Goal: Task Accomplishment & Management: Manage account settings

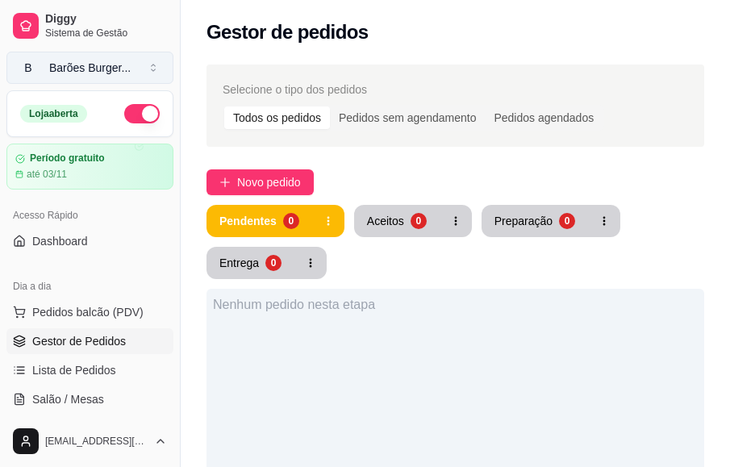
click at [159, 67] on button "B Barões Burger ..." at bounding box center [89, 68] width 167 height 32
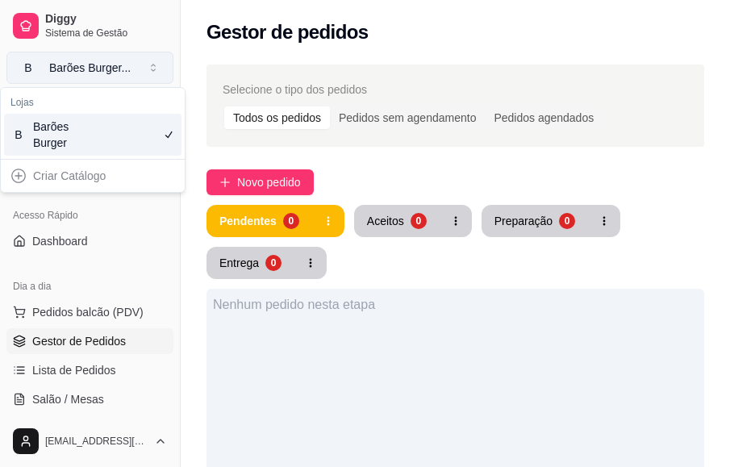
click at [159, 67] on button "B Barões Burger ..." at bounding box center [89, 68] width 167 height 32
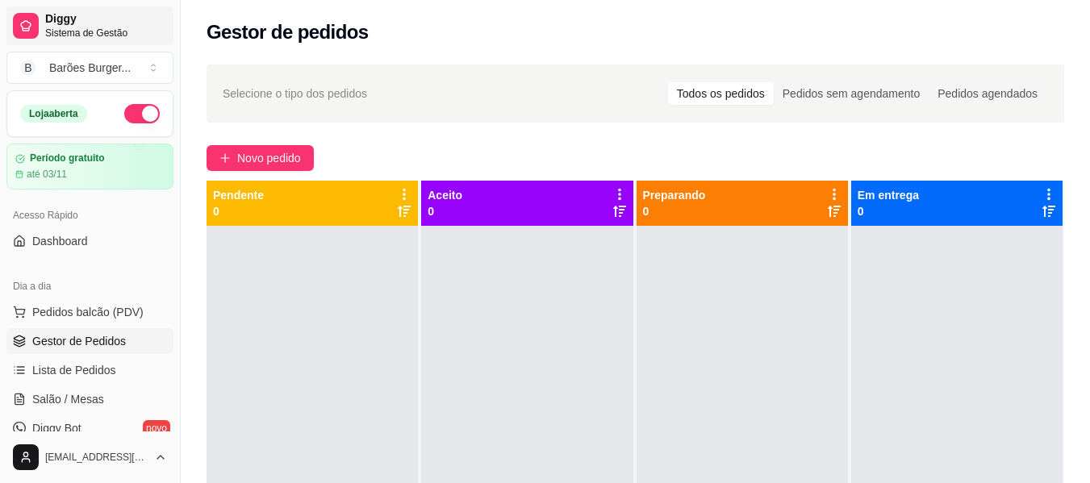
click at [61, 20] on span "Diggy" at bounding box center [106, 19] width 122 height 15
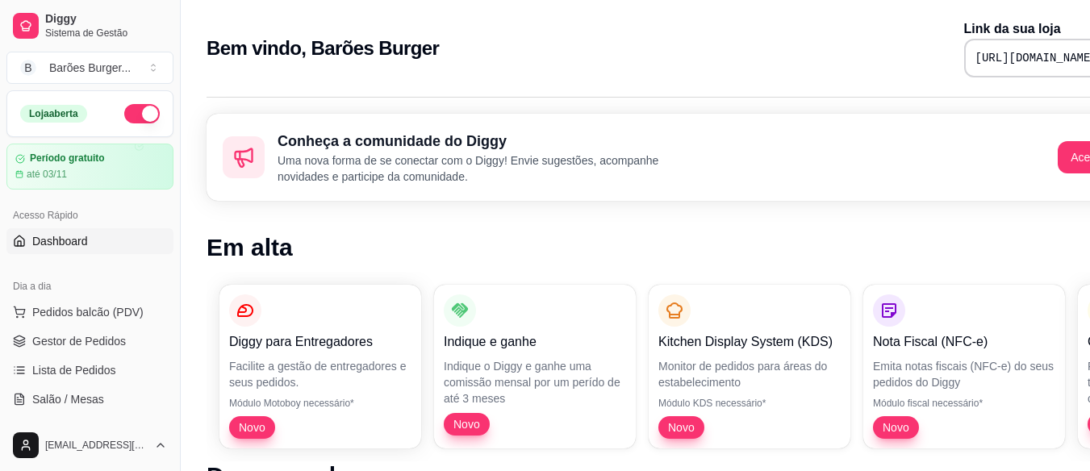
click at [729, 57] on pre "[URL][DOMAIN_NAME]" at bounding box center [1036, 58] width 122 height 16
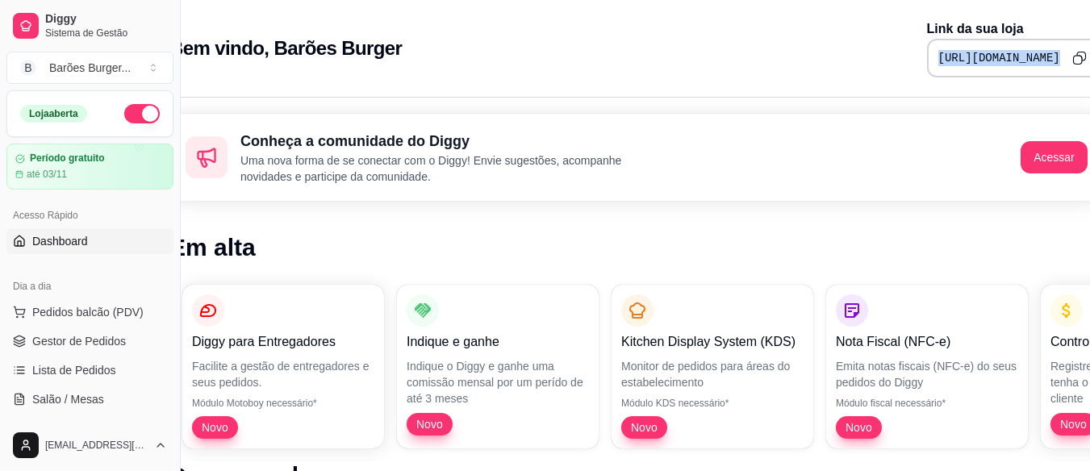
scroll to position [0, 73]
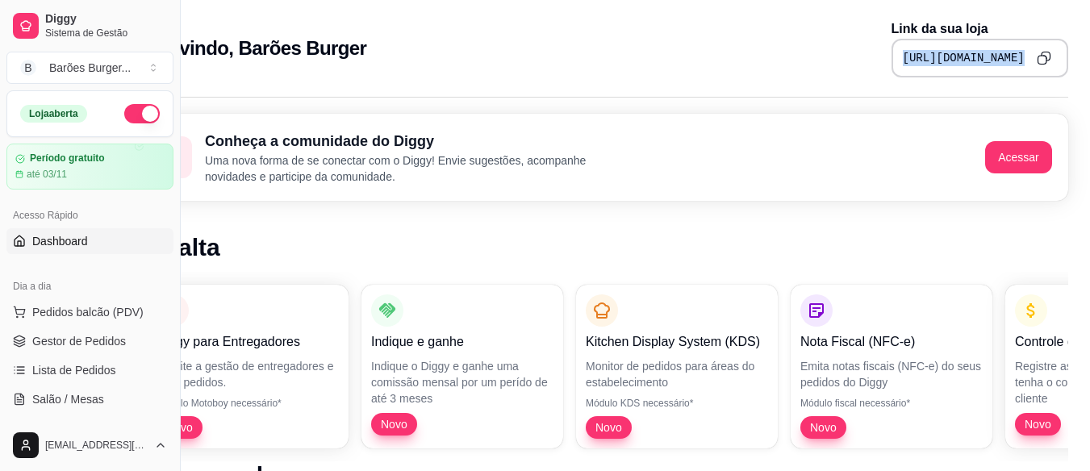
drag, startPoint x: 890, startPoint y: 56, endPoint x: 1073, endPoint y: 60, distance: 183.1
click at [729, 60] on div "Bem vindo, Barões Burger Link da sua loja https://diggy.menu/baroesburgerbp" at bounding box center [601, 43] width 986 height 87
click at [729, 60] on icon "Copy to clipboard" at bounding box center [1043, 58] width 15 height 15
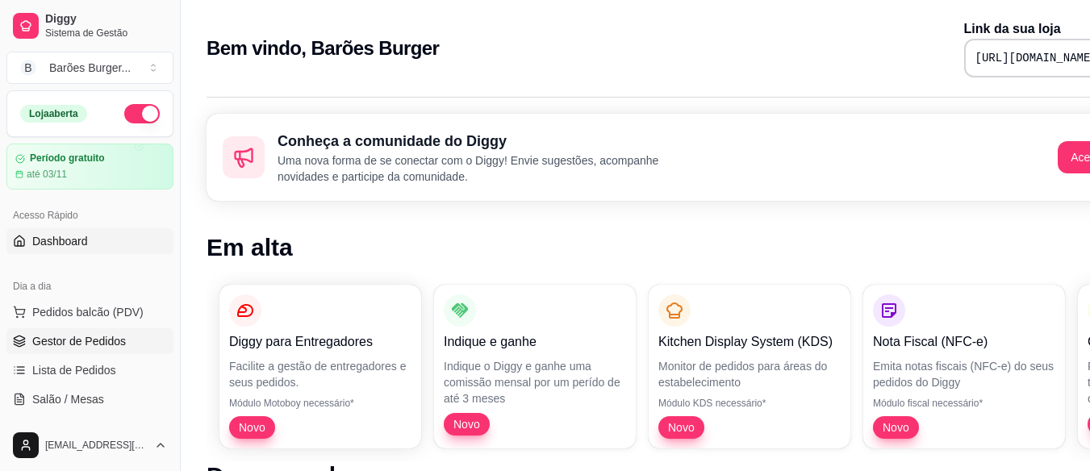
click at [83, 335] on span "Gestor de Pedidos" at bounding box center [79, 341] width 94 height 16
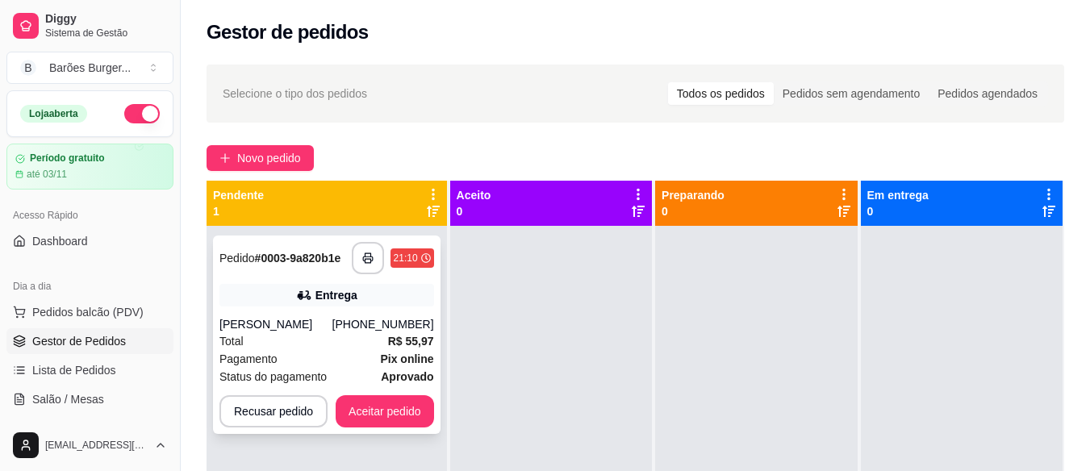
click at [289, 331] on div "[PERSON_NAME]" at bounding box center [275, 324] width 113 height 16
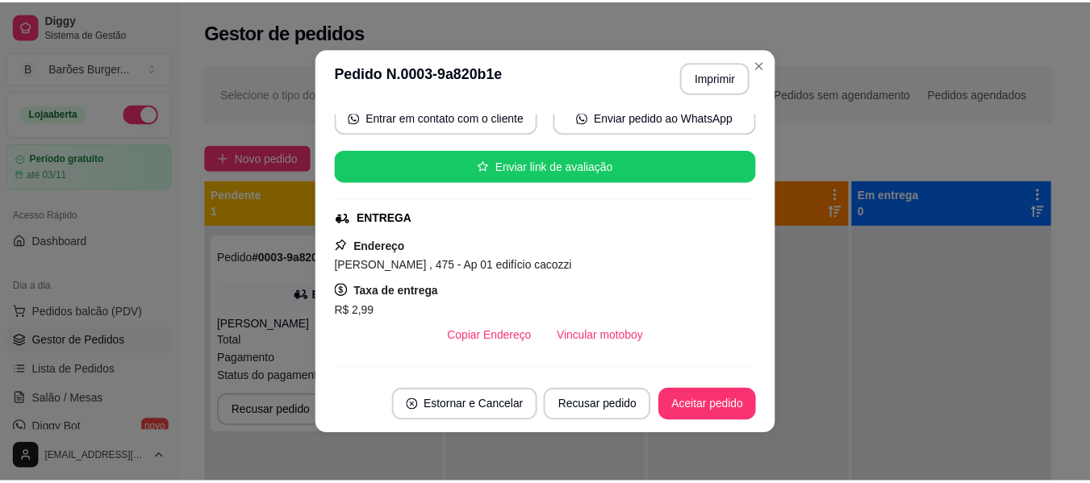
scroll to position [242, 0]
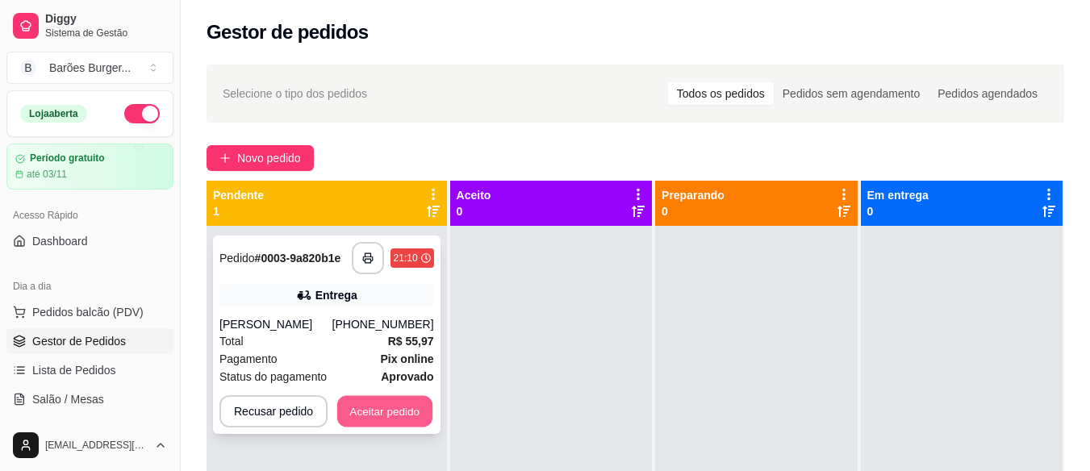
click at [369, 418] on button "Aceitar pedido" at bounding box center [384, 411] width 95 height 31
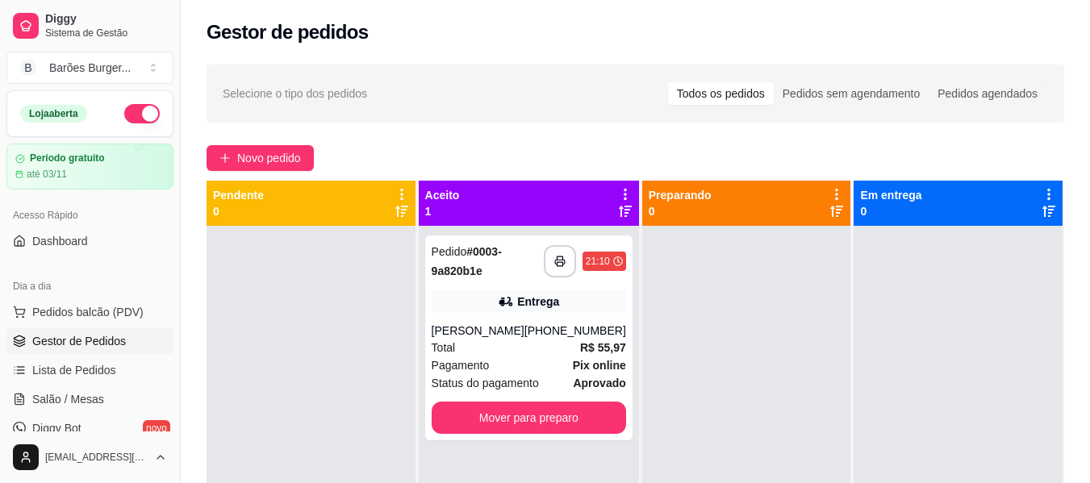
scroll to position [161, 0]
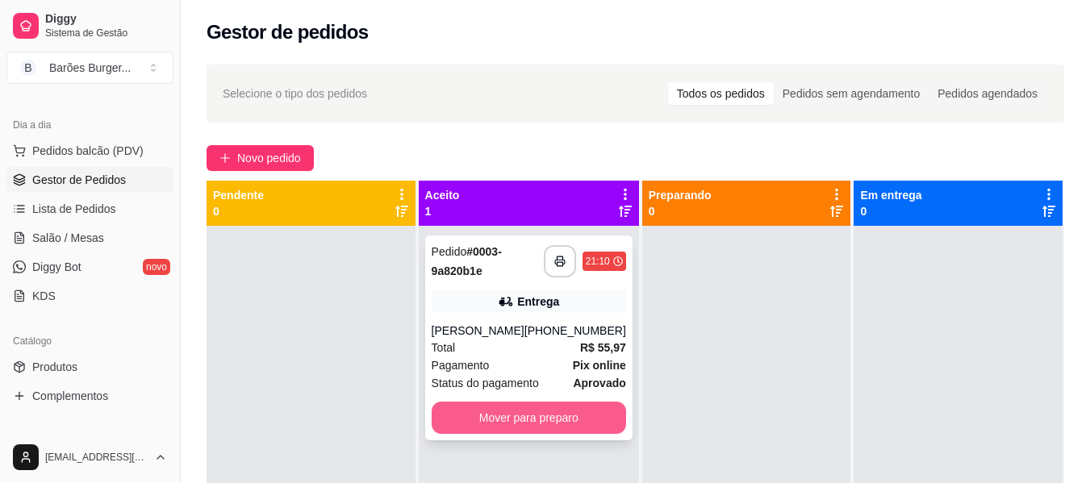
click at [529, 423] on button "Mover para preparo" at bounding box center [528, 418] width 194 height 32
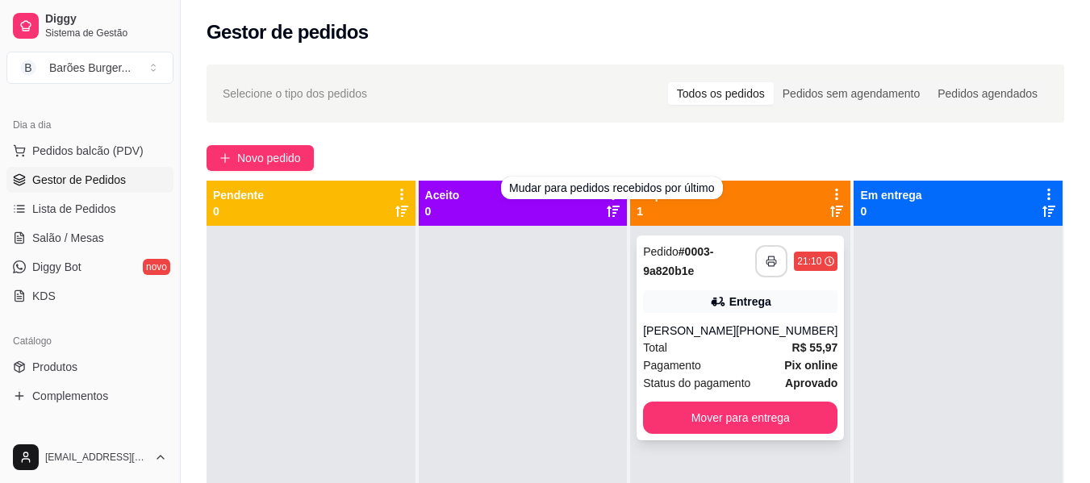
click at [765, 261] on icon "button" at bounding box center [770, 261] width 11 height 11
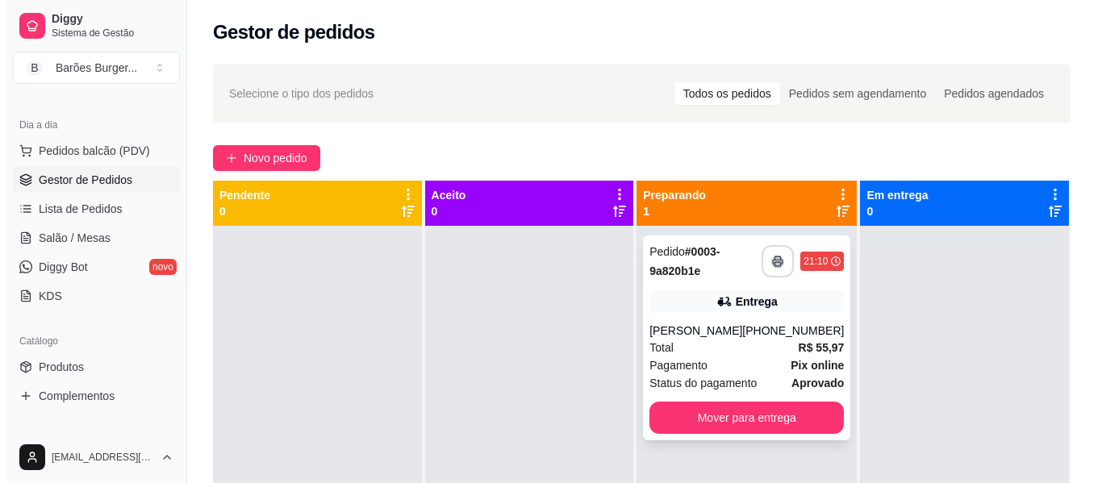
scroll to position [0, 0]
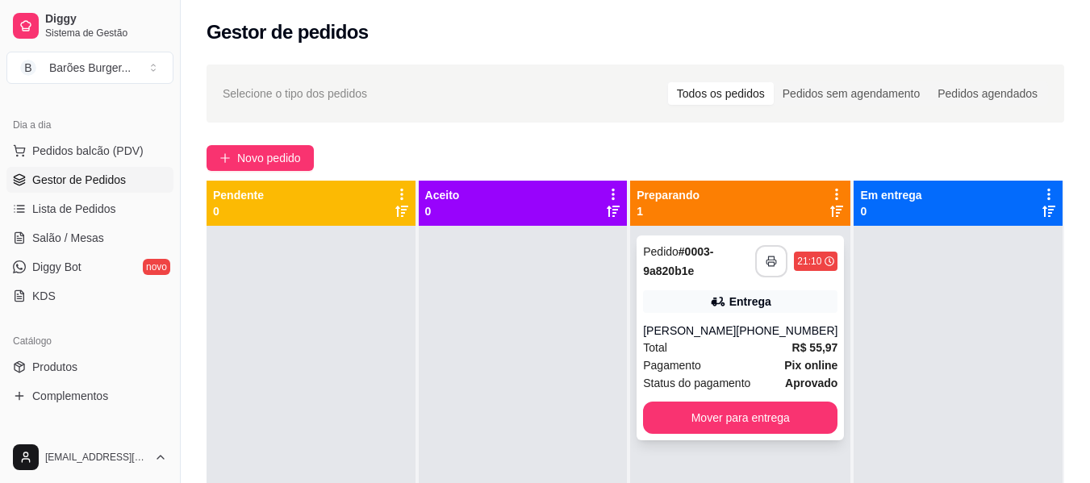
click at [769, 262] on rect "button" at bounding box center [772, 264] width 6 height 4
click at [490, 135] on div "**********" at bounding box center [635, 369] width 909 height 628
click at [688, 356] on div "Total R$ 55,97" at bounding box center [740, 348] width 194 height 18
click at [766, 52] on div "Gestor de pedidos" at bounding box center [635, 27] width 909 height 55
click at [512, 142] on div "**********" at bounding box center [635, 369] width 909 height 628
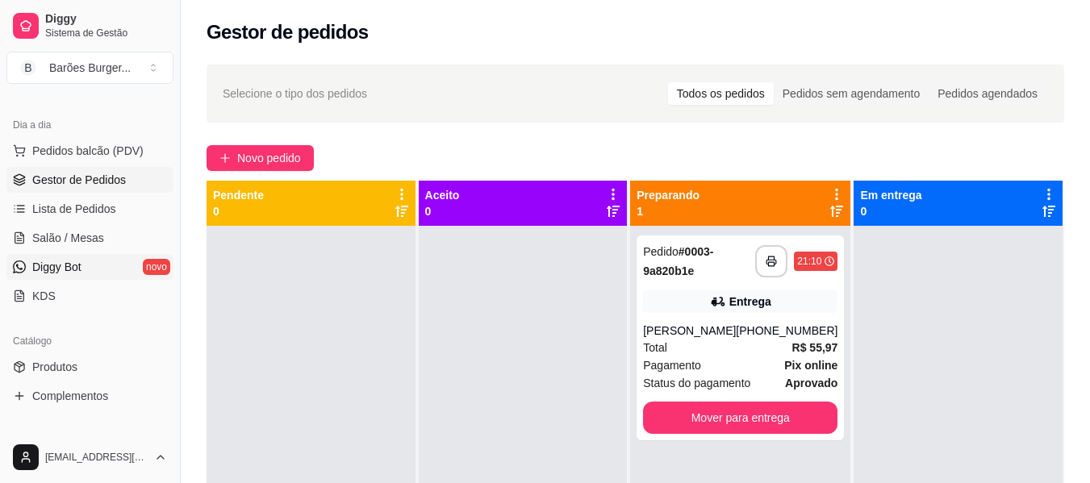
click at [63, 271] on span "Diggy Bot" at bounding box center [56, 267] width 49 height 16
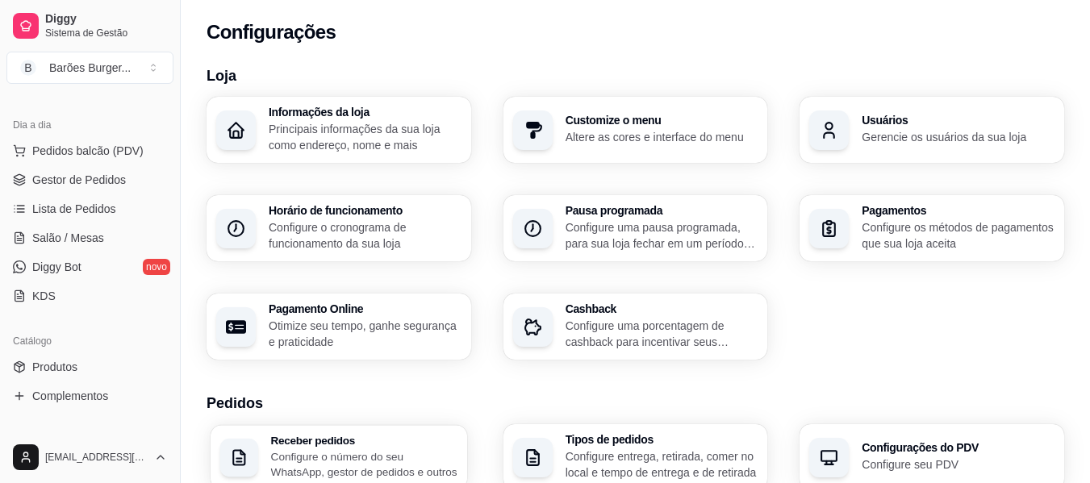
click at [373, 435] on h3 "Receber pedidos" at bounding box center [364, 440] width 186 height 11
click at [78, 188] on span "Gestor de Pedidos" at bounding box center [79, 180] width 94 height 16
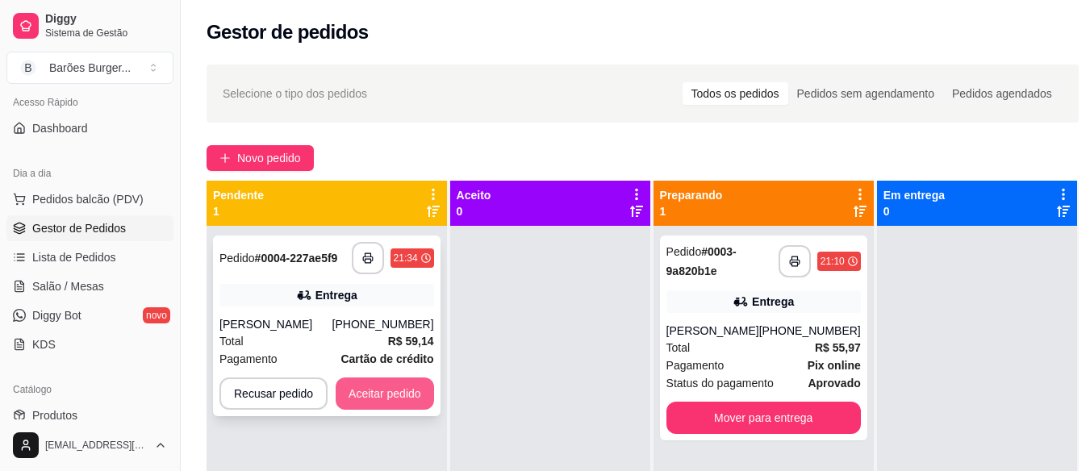
click at [380, 391] on button "Aceitar pedido" at bounding box center [385, 393] width 98 height 32
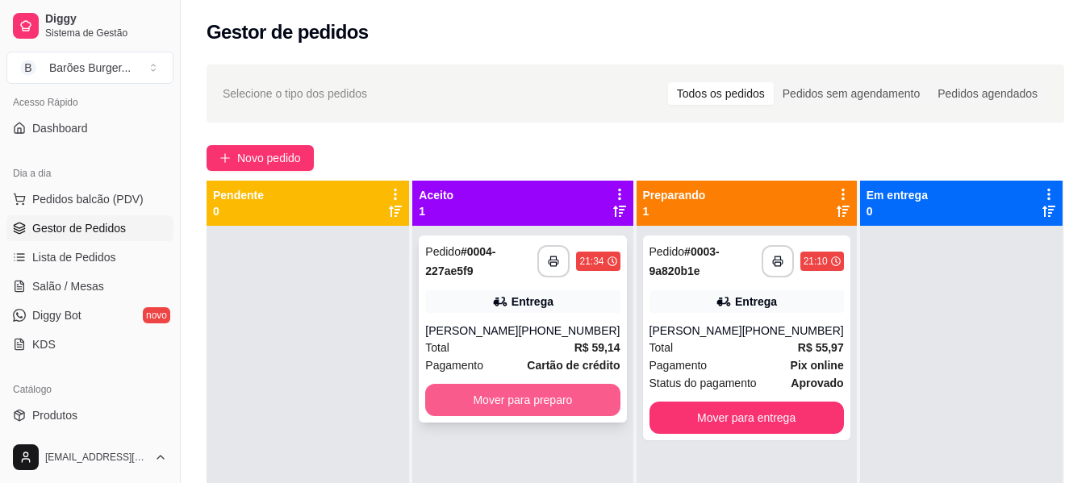
click at [524, 399] on button "Mover para preparo" at bounding box center [522, 400] width 194 height 32
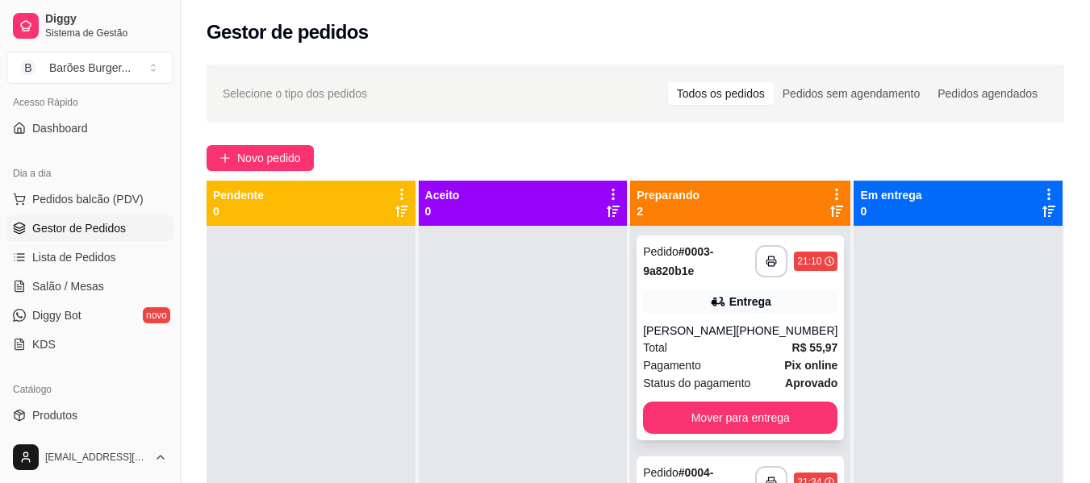
scroll to position [45, 0]
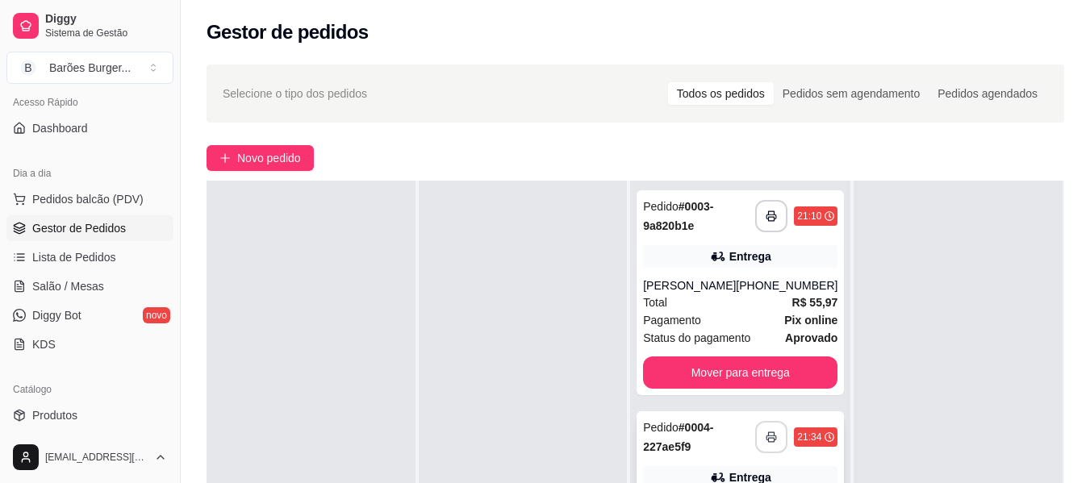
click at [755, 425] on button "button" at bounding box center [771, 437] width 32 height 32
click at [823, 157] on div "Novo pedido" at bounding box center [634, 158] width 857 height 26
click at [720, 279] on div "[PERSON_NAME]" at bounding box center [689, 285] width 93 height 16
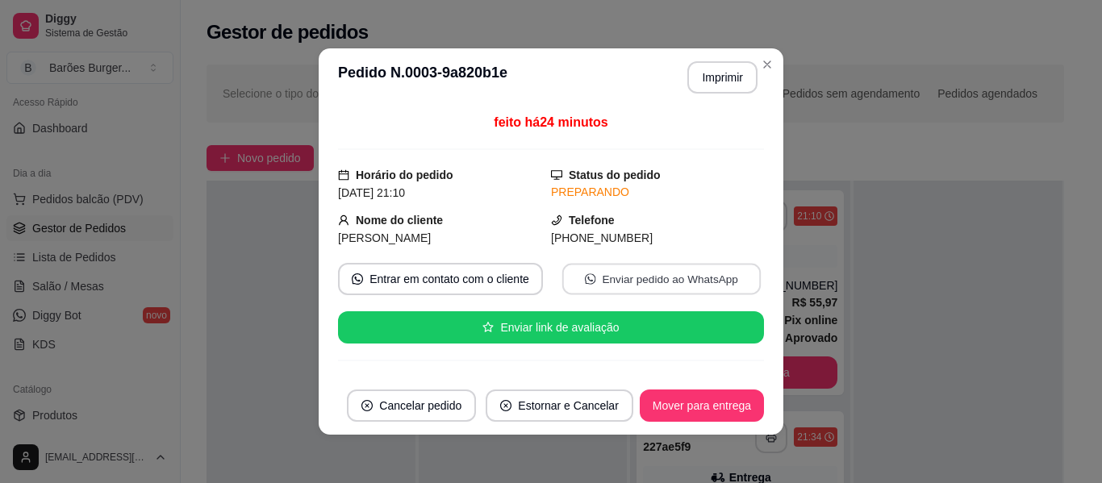
click at [599, 286] on button "Enviar pedido ao WhatsApp" at bounding box center [661, 279] width 198 height 31
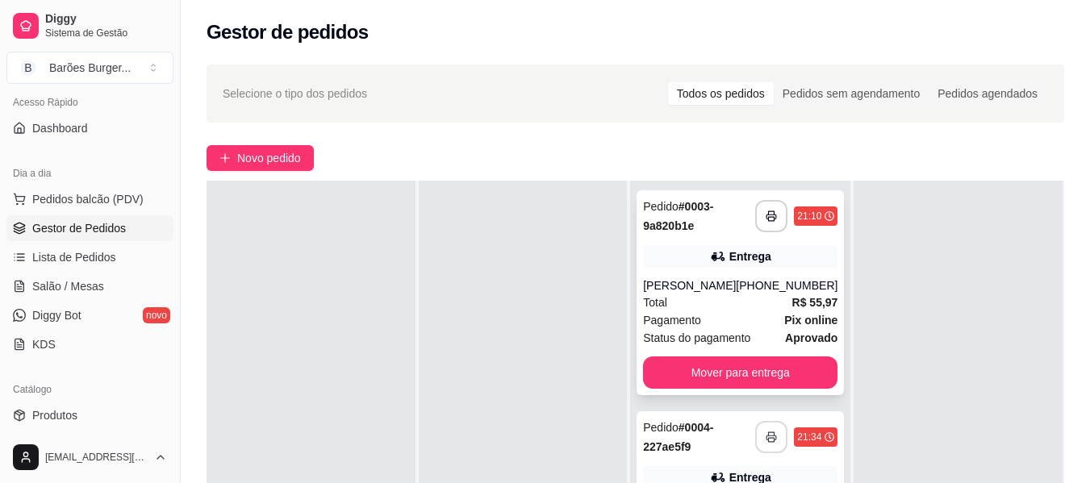
scroll to position [242, 0]
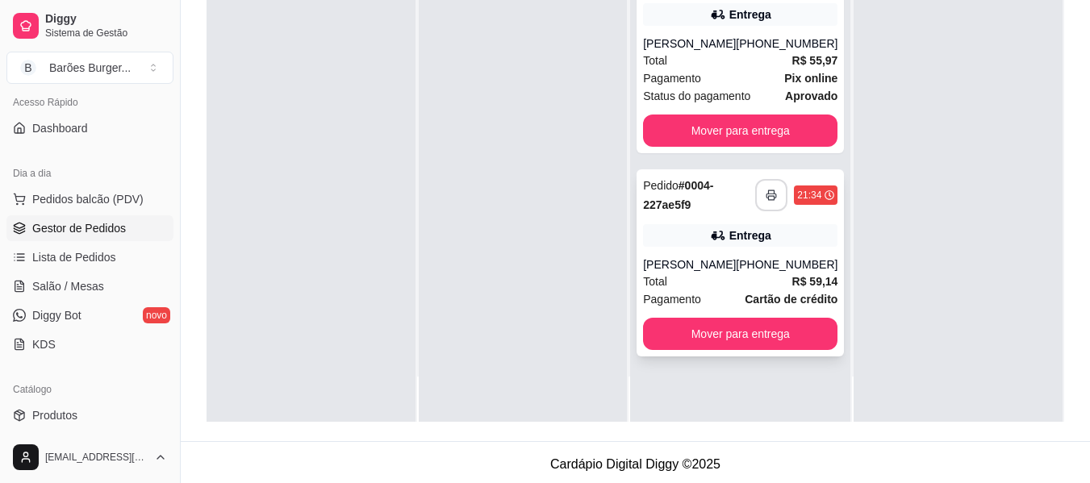
click at [755, 194] on button "button" at bounding box center [771, 195] width 32 height 32
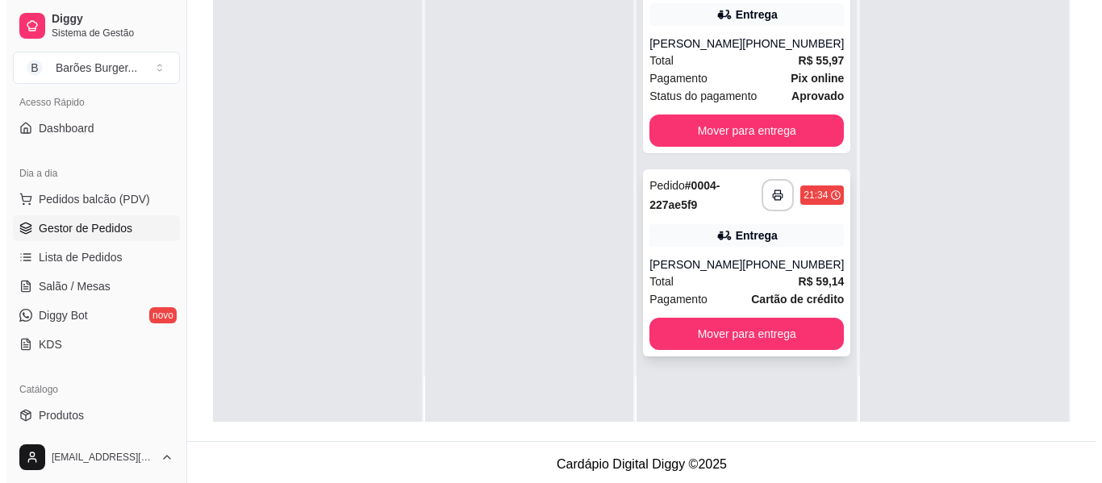
scroll to position [0, 0]
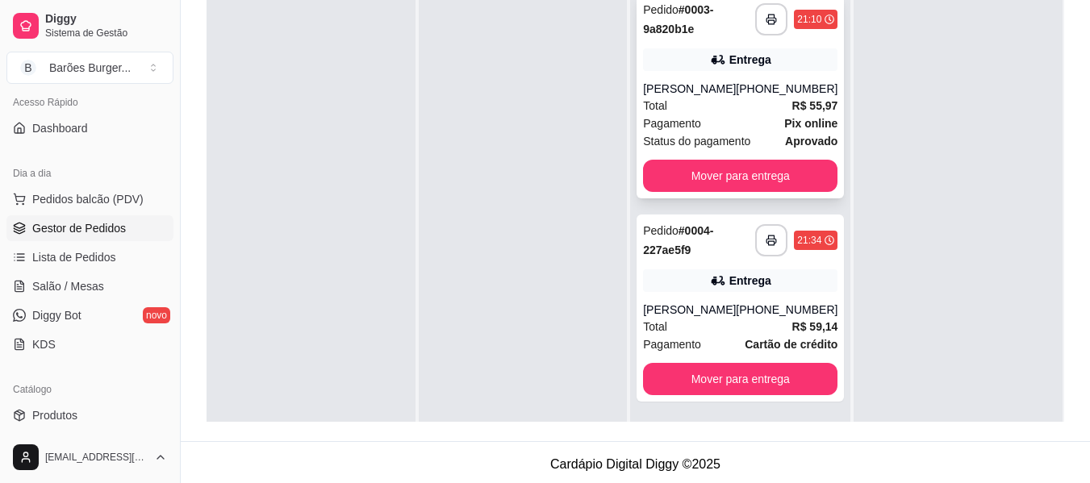
click at [711, 96] on div "[PERSON_NAME]" at bounding box center [689, 89] width 93 height 16
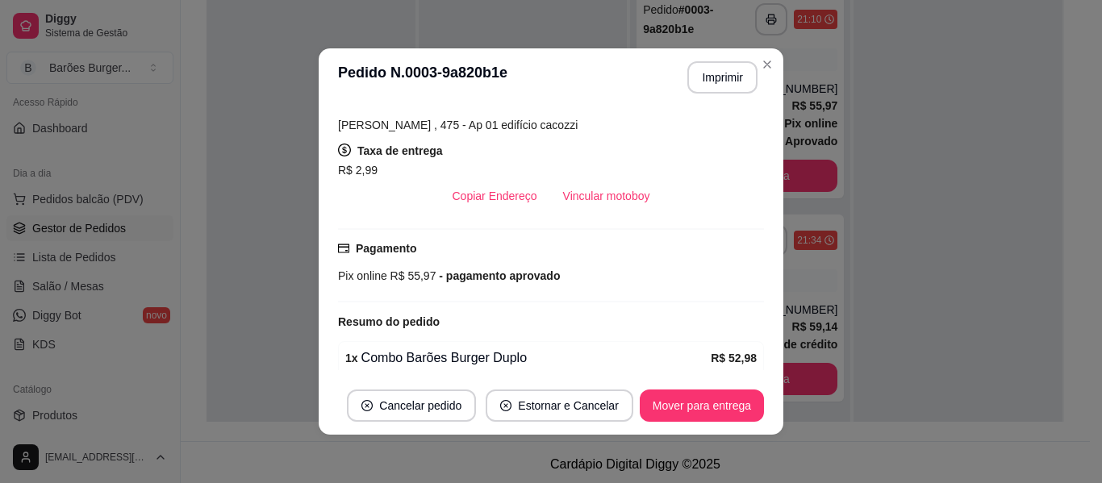
scroll to position [221, 0]
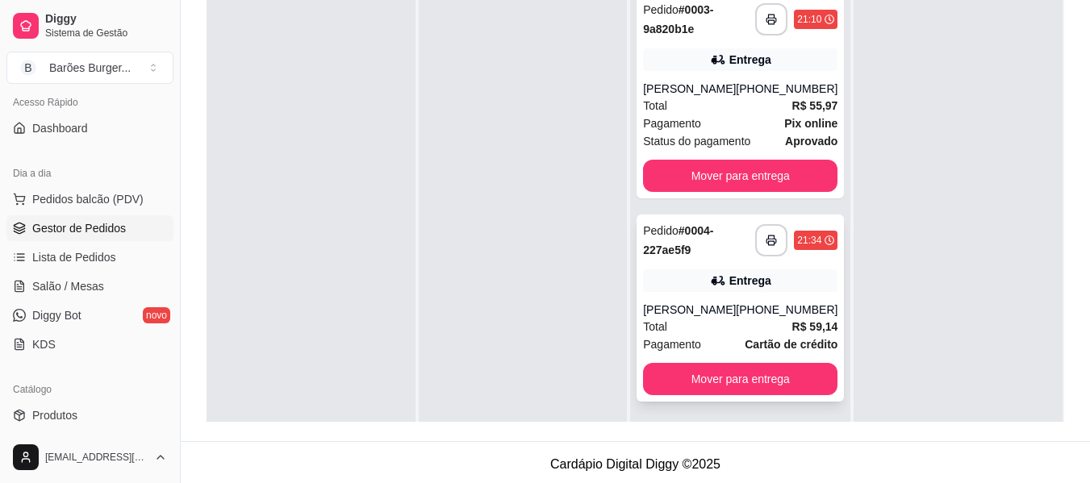
click at [718, 326] on div "Total R$ 59,14" at bounding box center [740, 327] width 194 height 18
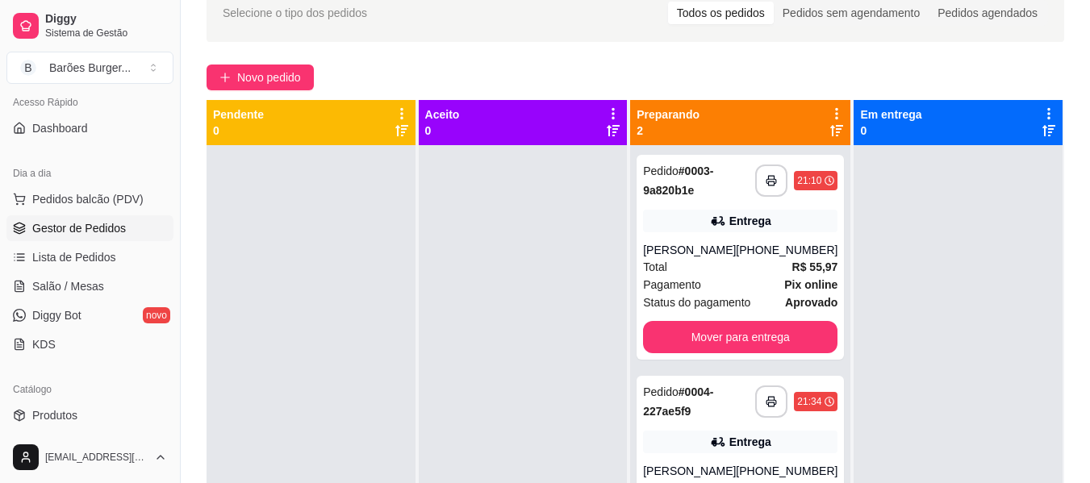
click at [552, 265] on div at bounding box center [523, 386] width 209 height 483
click at [536, 290] on div at bounding box center [523, 386] width 209 height 483
click at [429, 73] on div "Novo pedido" at bounding box center [634, 78] width 857 height 26
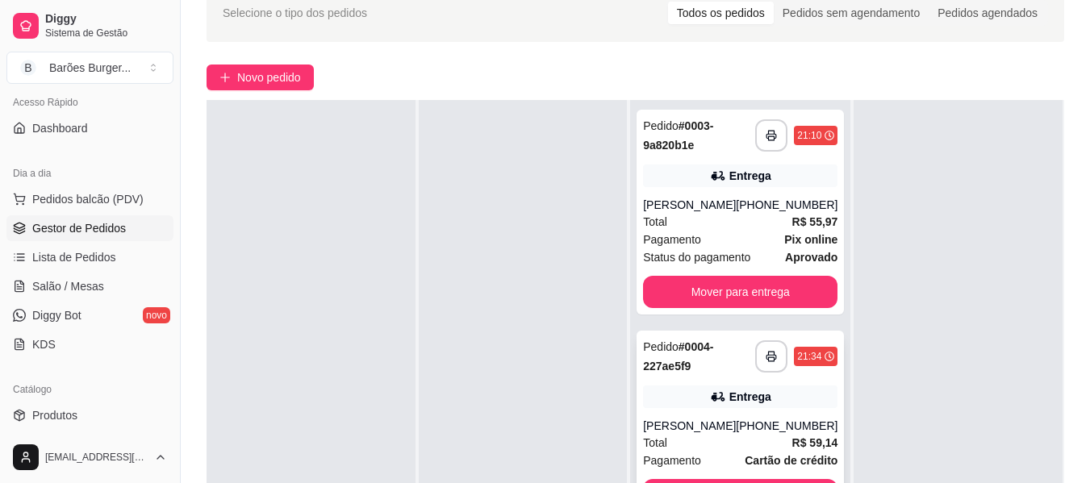
click at [722, 416] on div "**********" at bounding box center [739, 424] width 207 height 187
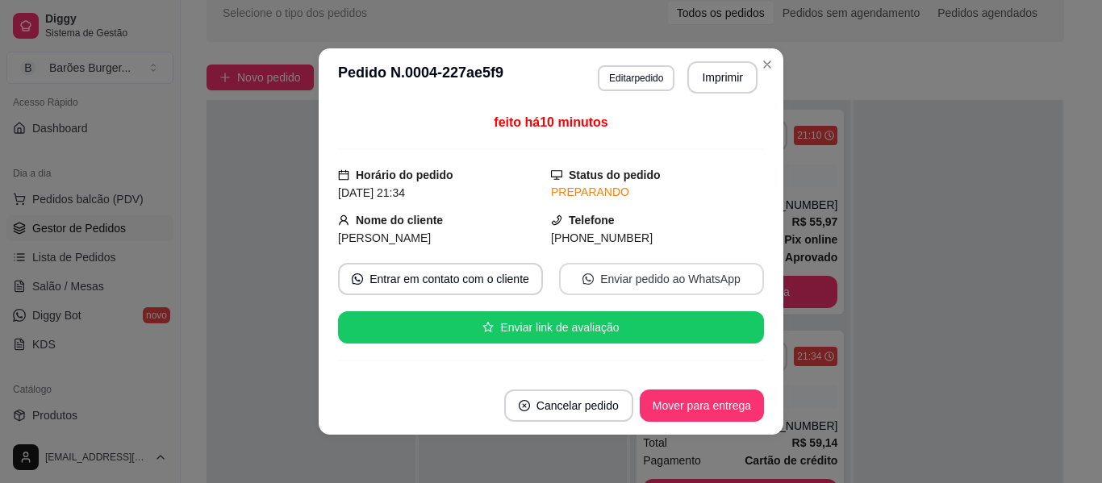
click at [639, 282] on button "Enviar pedido ao WhatsApp" at bounding box center [661, 279] width 205 height 32
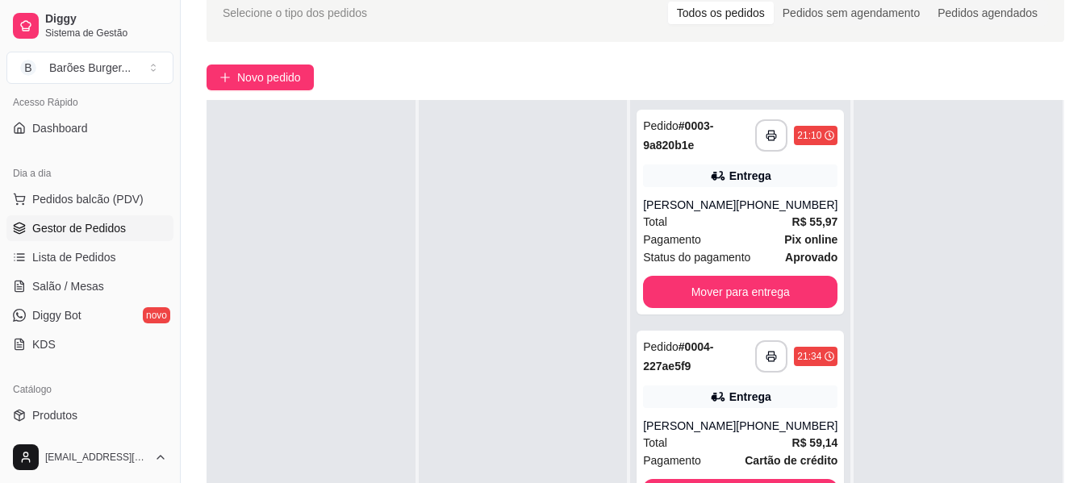
click at [582, 69] on div "Novo pedido" at bounding box center [634, 78] width 857 height 26
click at [416, 70] on div "Novo pedido" at bounding box center [634, 78] width 857 height 26
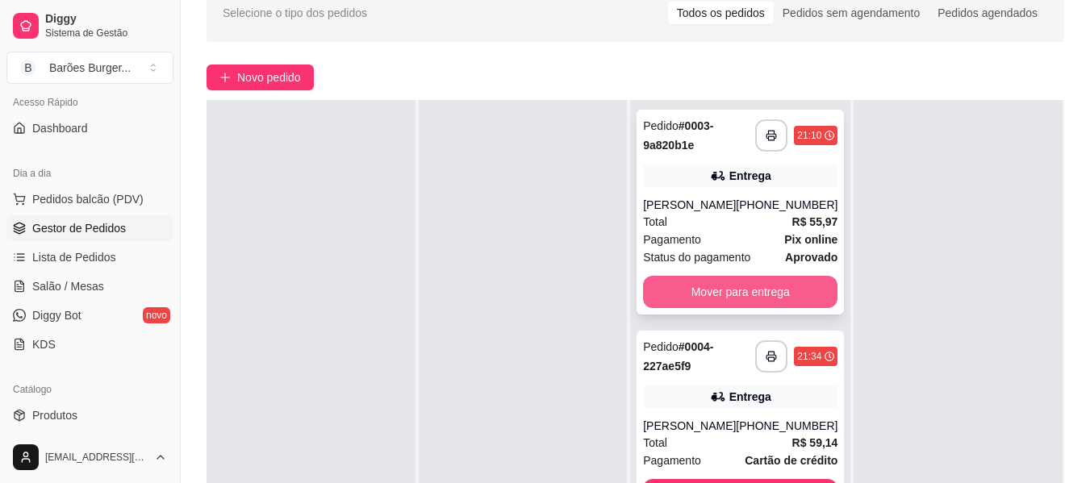
click at [722, 295] on button "Mover para entrega" at bounding box center [740, 292] width 194 height 32
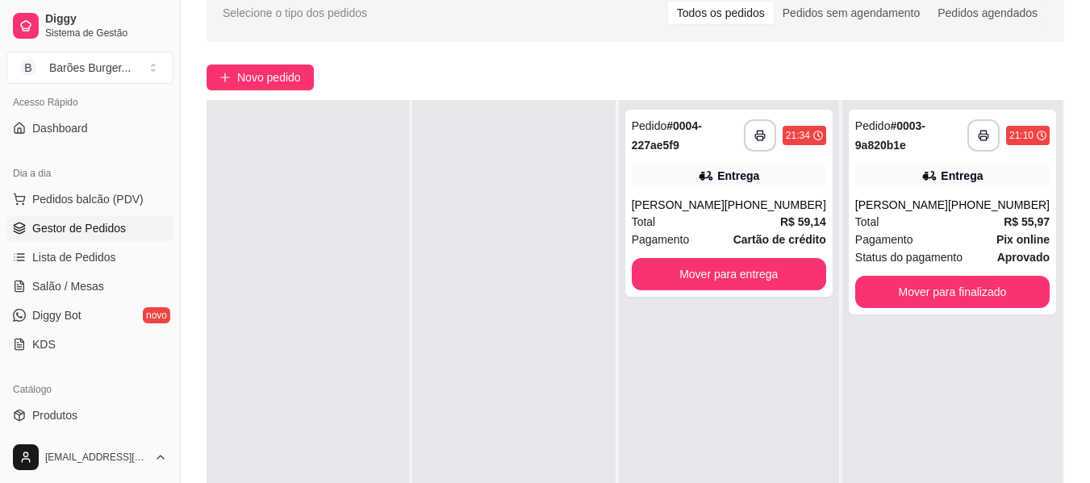
click at [437, 172] on div at bounding box center [513, 341] width 202 height 483
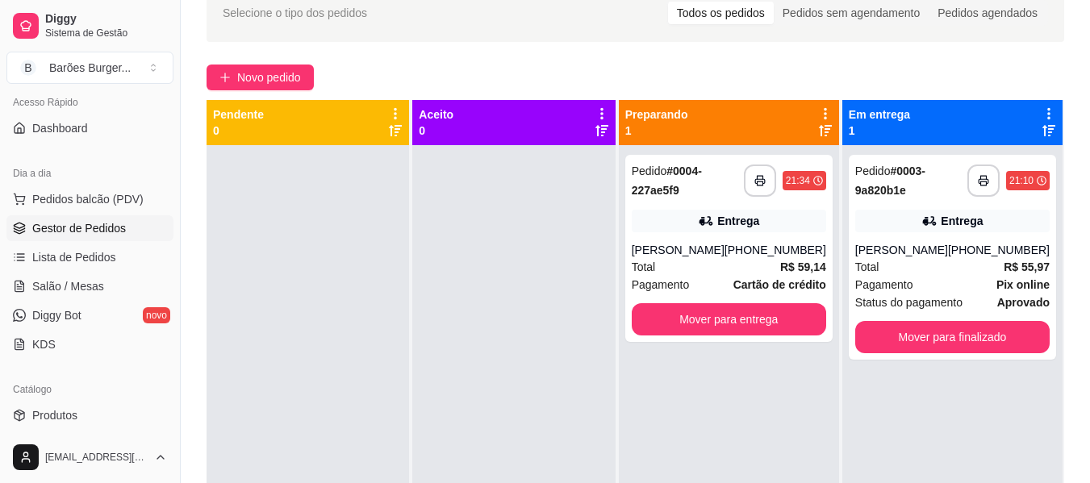
click at [481, 321] on div at bounding box center [513, 386] width 202 height 483
click at [474, 267] on div at bounding box center [513, 386] width 202 height 483
click at [453, 73] on div "Novo pedido" at bounding box center [634, 78] width 857 height 26
click at [463, 273] on div at bounding box center [513, 386] width 202 height 483
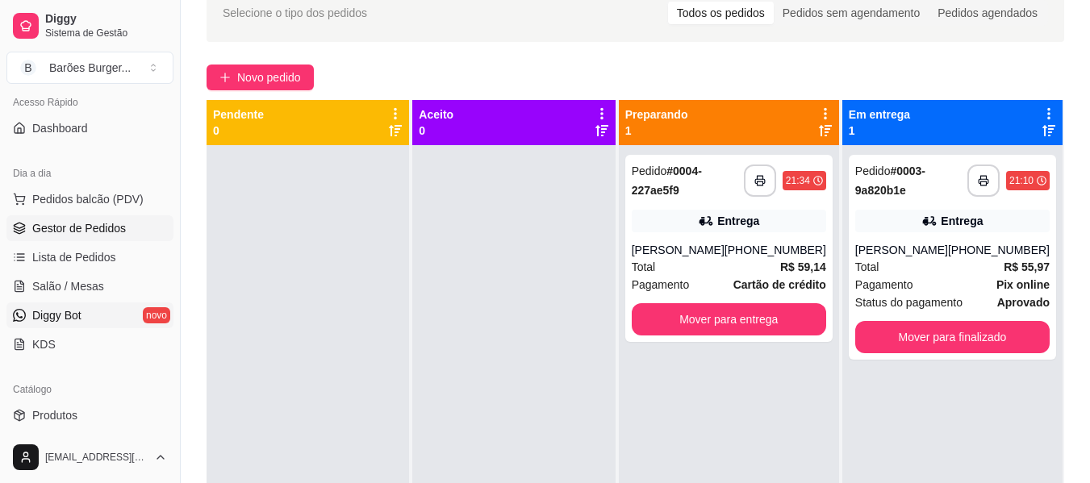
click at [82, 322] on link "Diggy Bot novo" at bounding box center [89, 315] width 167 height 26
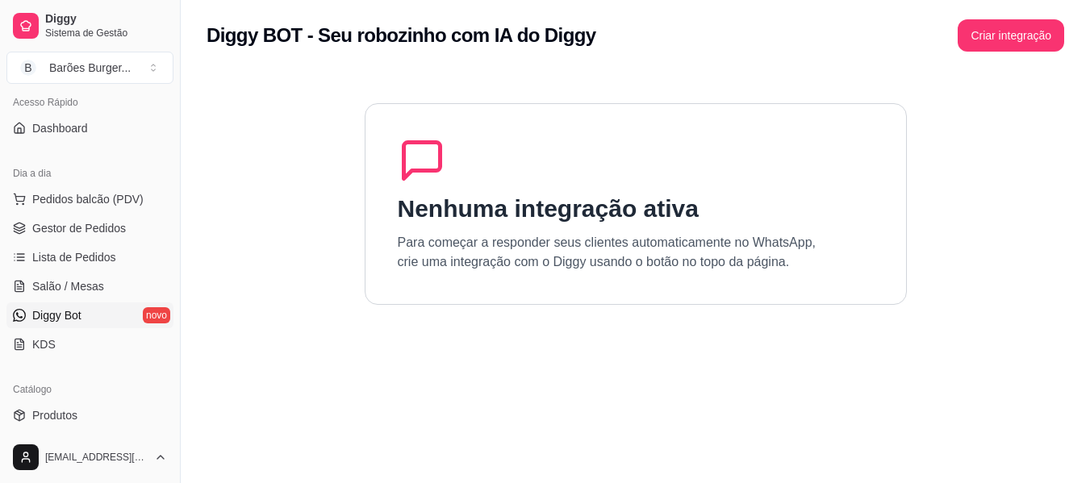
click at [508, 240] on p "Para começar a responder seus clientes automaticamente no WhatsApp, crie uma in…" at bounding box center [607, 252] width 419 height 39
click at [67, 234] on span "Gestor de Pedidos" at bounding box center [79, 228] width 94 height 16
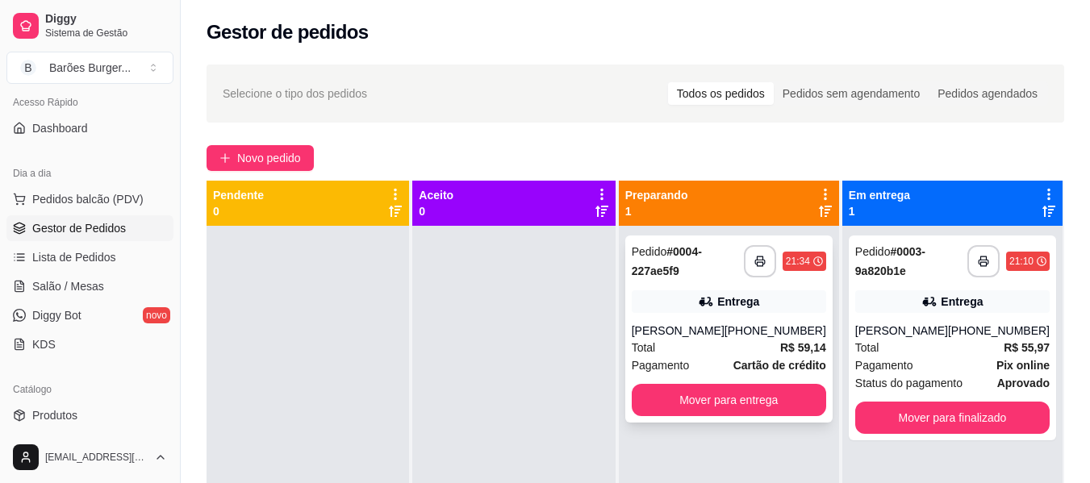
scroll to position [45, 0]
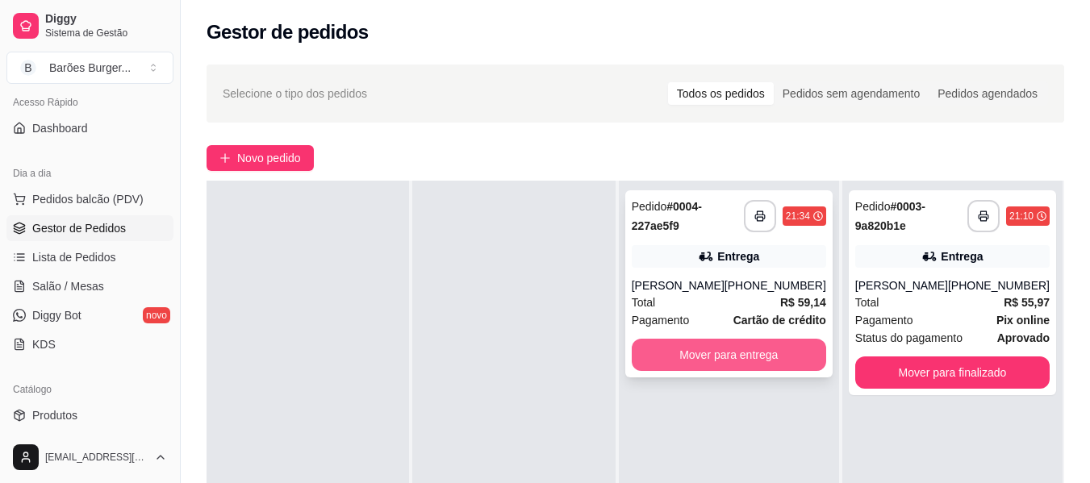
click at [727, 354] on button "Mover para entrega" at bounding box center [728, 355] width 194 height 32
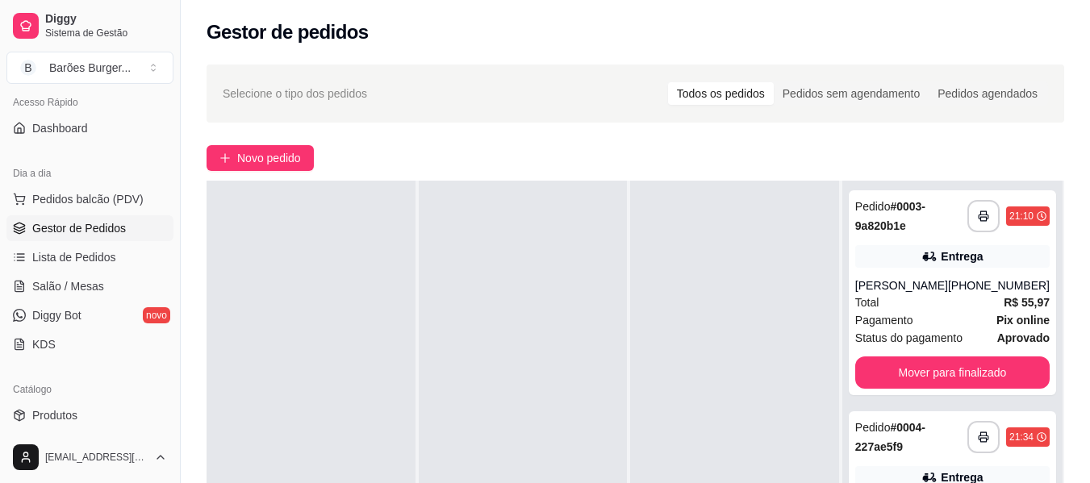
click at [536, 248] on div at bounding box center [523, 422] width 209 height 483
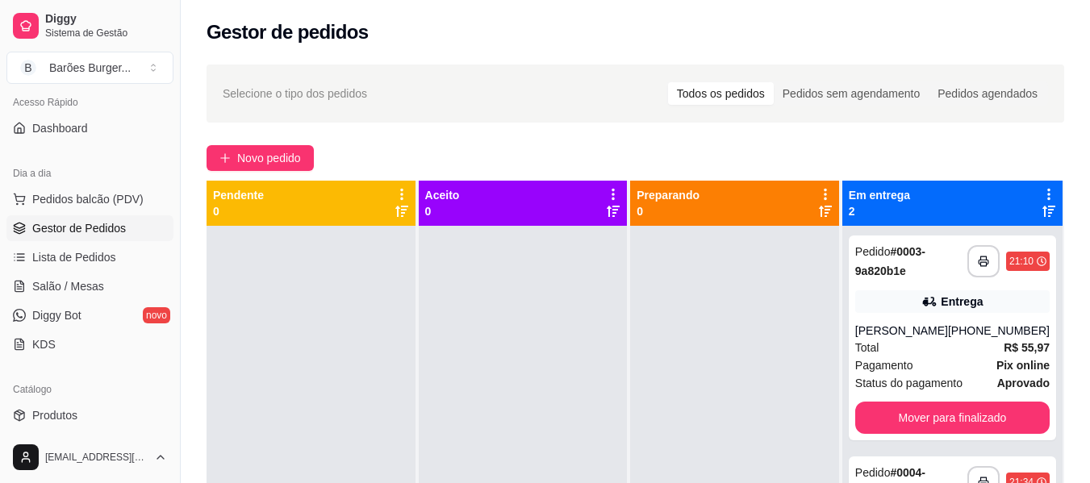
click at [536, 148] on div "Novo pedido" at bounding box center [634, 158] width 857 height 26
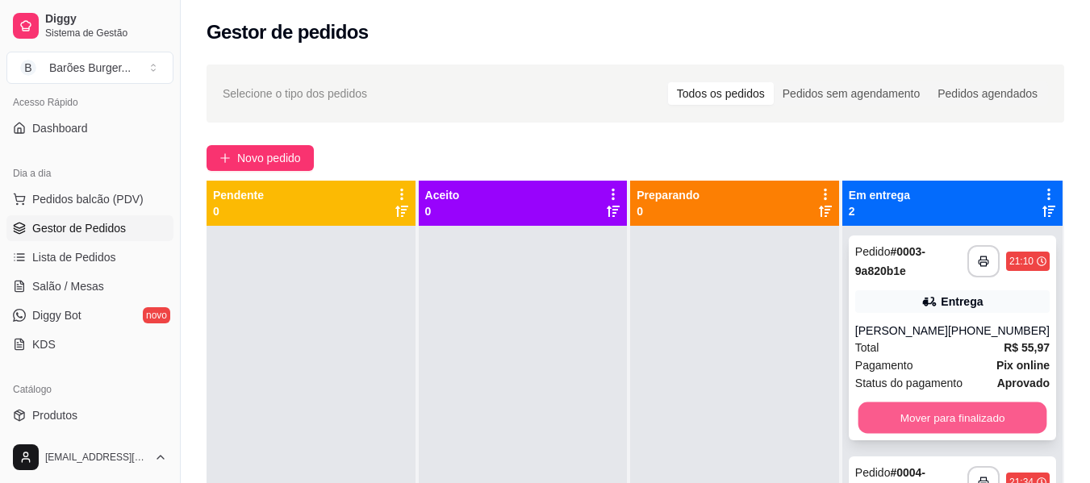
click at [935, 414] on button "Mover para finalizado" at bounding box center [951, 417] width 189 height 31
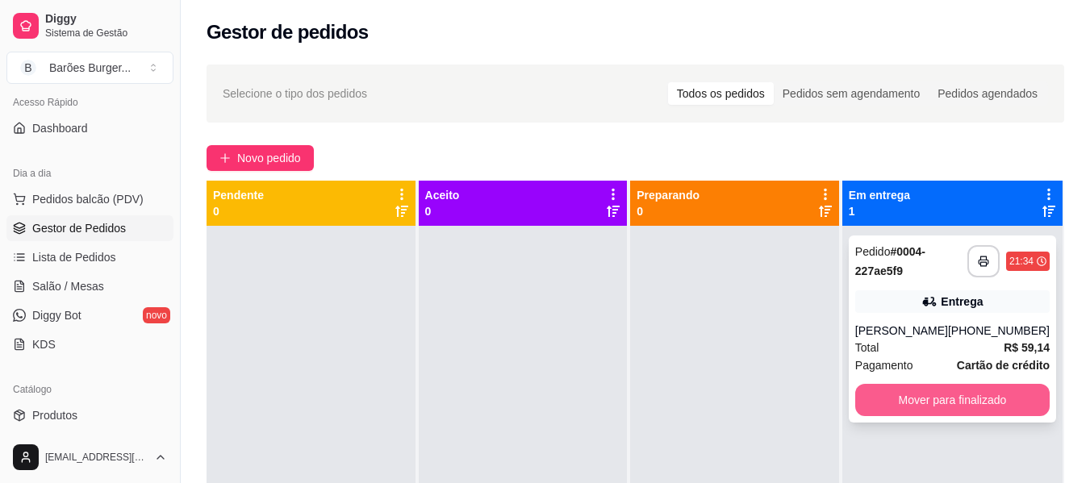
click at [994, 398] on button "Mover para finalizado" at bounding box center [952, 400] width 194 height 32
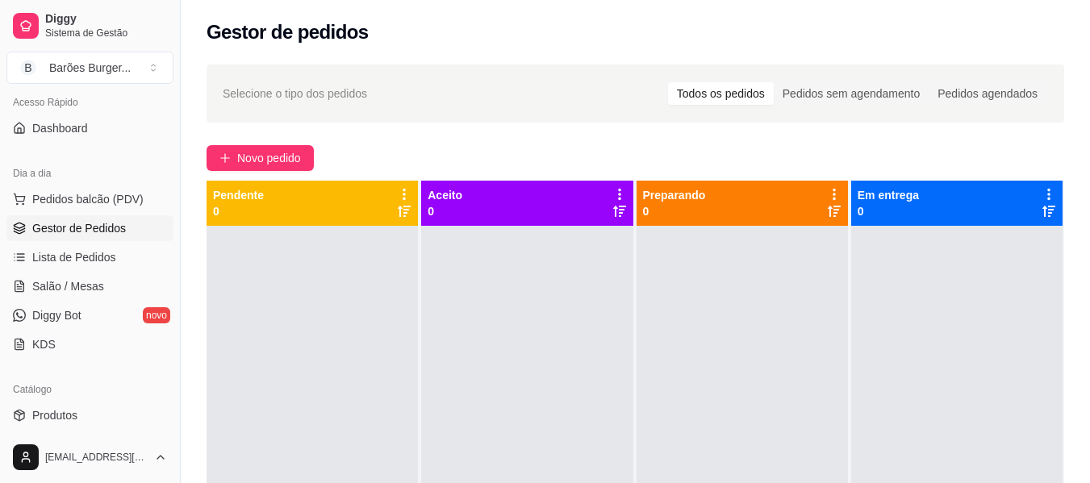
click at [598, 148] on div "Novo pedido" at bounding box center [634, 158] width 857 height 26
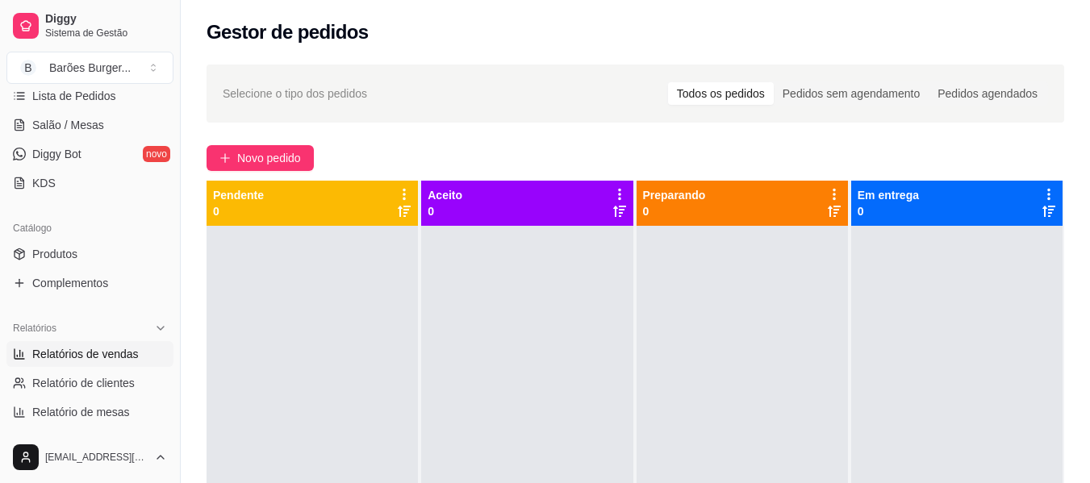
scroll to position [355, 0]
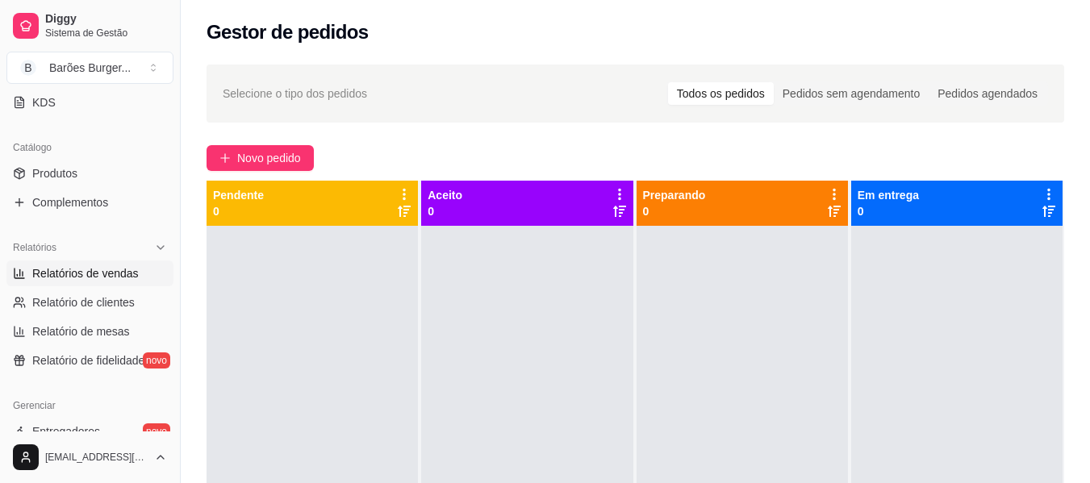
click at [67, 265] on link "Relatórios de vendas" at bounding box center [89, 274] width 167 height 26
select select "ALL"
select select "0"
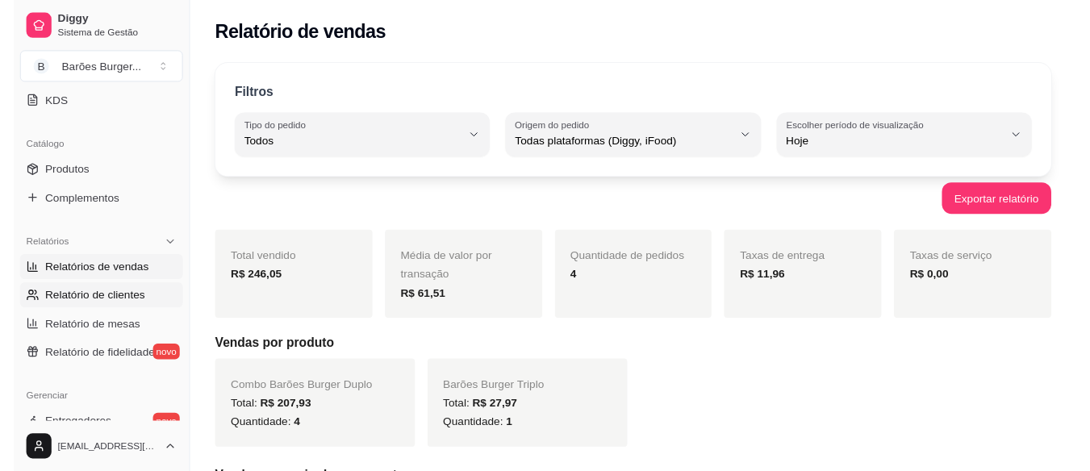
scroll to position [113, 0]
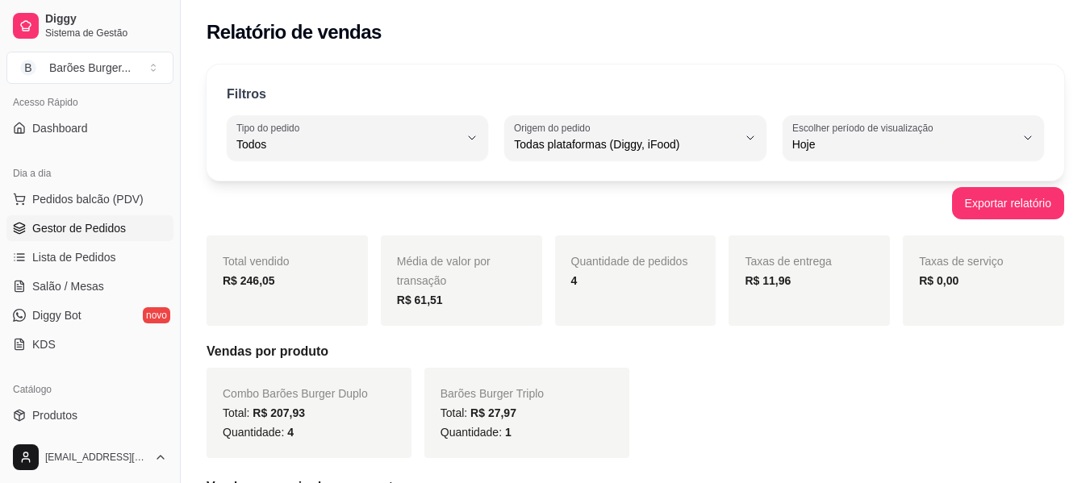
click at [73, 223] on span "Gestor de Pedidos" at bounding box center [79, 228] width 94 height 16
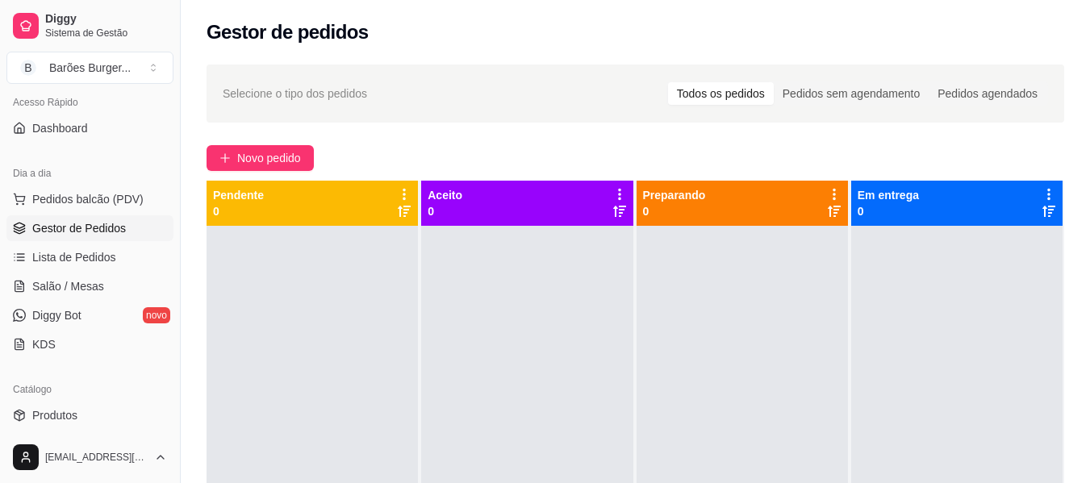
click at [91, 225] on span "Gestor de Pedidos" at bounding box center [79, 228] width 94 height 16
click at [62, 319] on span "Diggy Bot" at bounding box center [56, 315] width 49 height 16
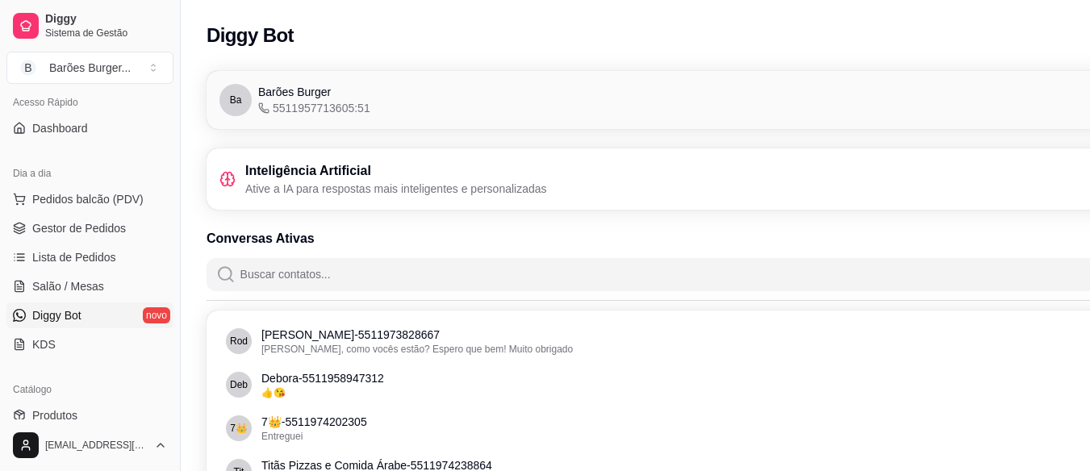
scroll to position [0, 181]
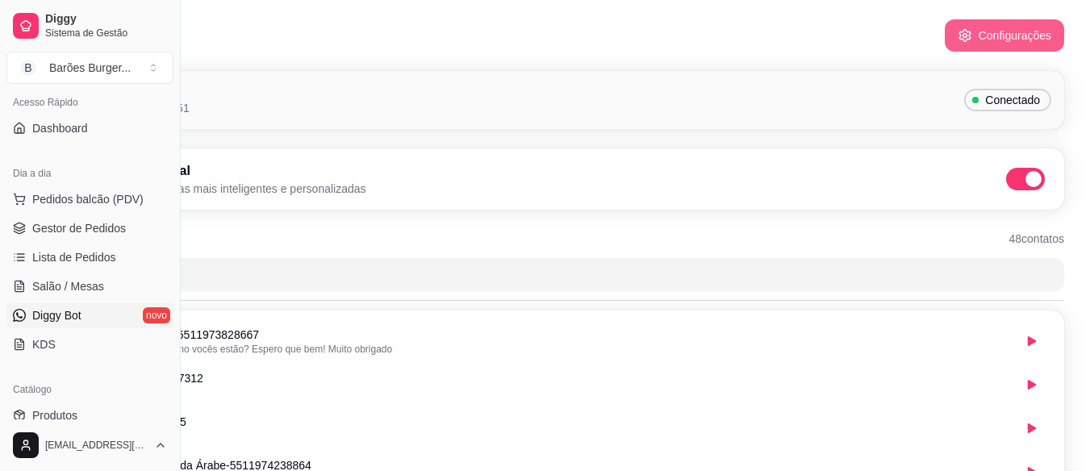
click at [988, 23] on button "Configurações" at bounding box center [1003, 35] width 119 height 32
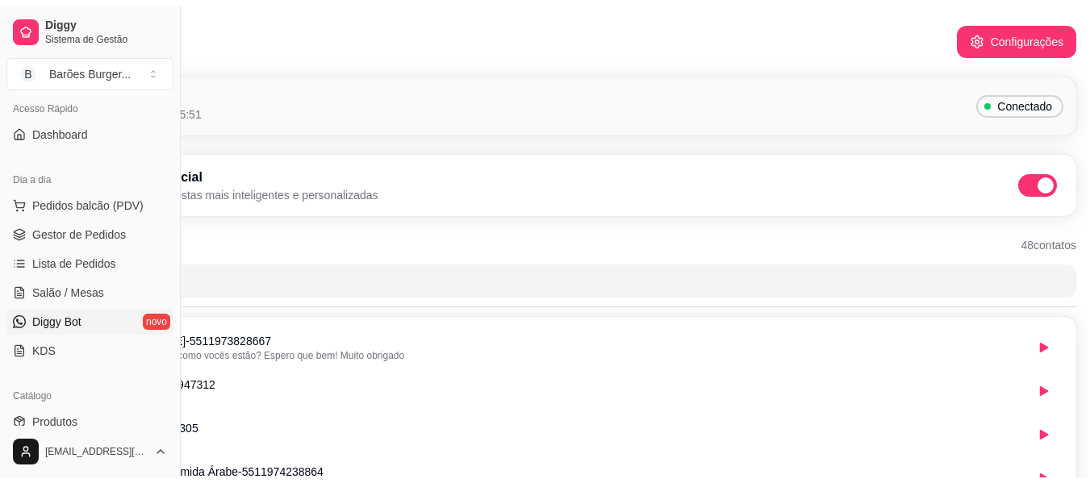
scroll to position [0, 0]
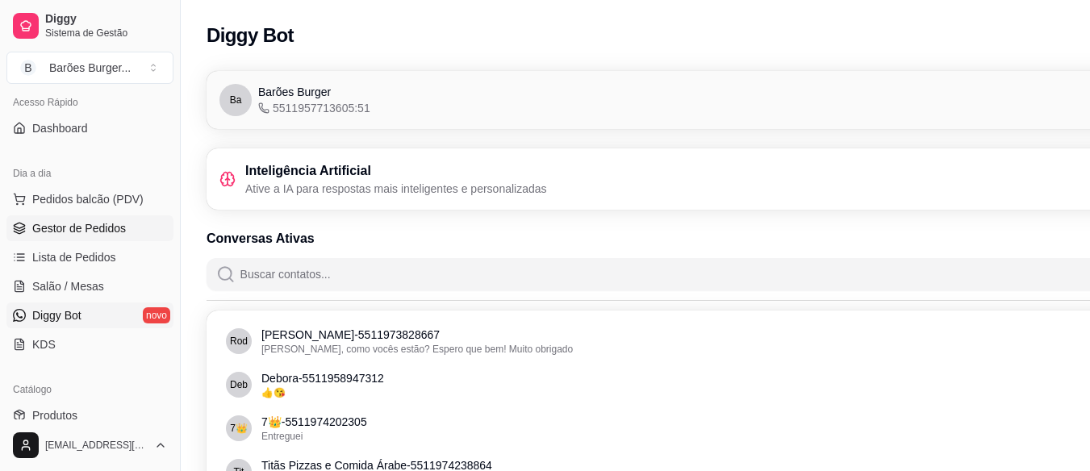
click at [85, 235] on span "Gestor de Pedidos" at bounding box center [79, 228] width 94 height 16
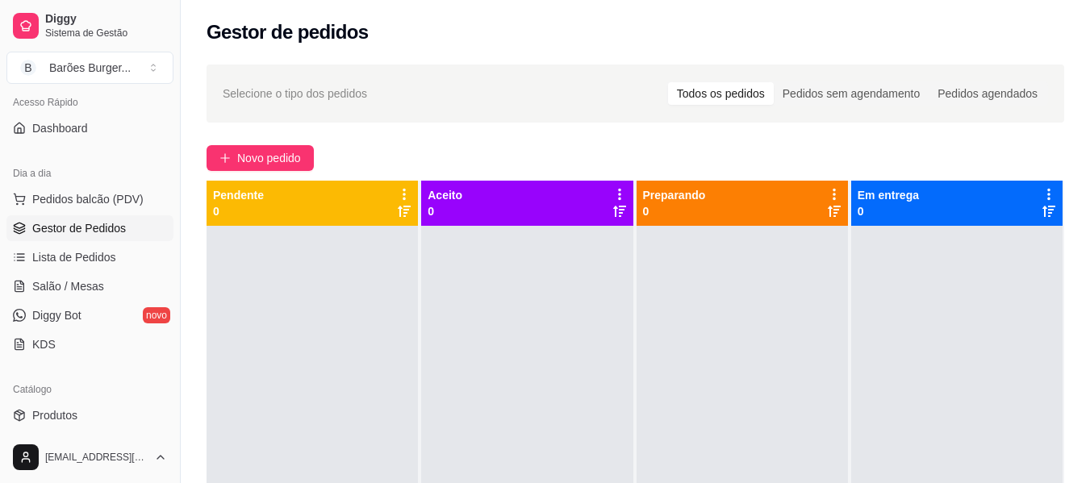
click at [497, 140] on div "Selecione o tipo dos pedidos Todos os pedidos Pedidos sem agendamento Pedidos a…" at bounding box center [635, 369] width 909 height 628
click at [472, 137] on div "Selecione o tipo dos pedidos Todos os pedidos Pedidos sem agendamento Pedidos a…" at bounding box center [635, 369] width 909 height 628
click at [350, 157] on div "Novo pedido" at bounding box center [634, 158] width 857 height 26
click at [431, 156] on div "Novo pedido" at bounding box center [634, 158] width 857 height 26
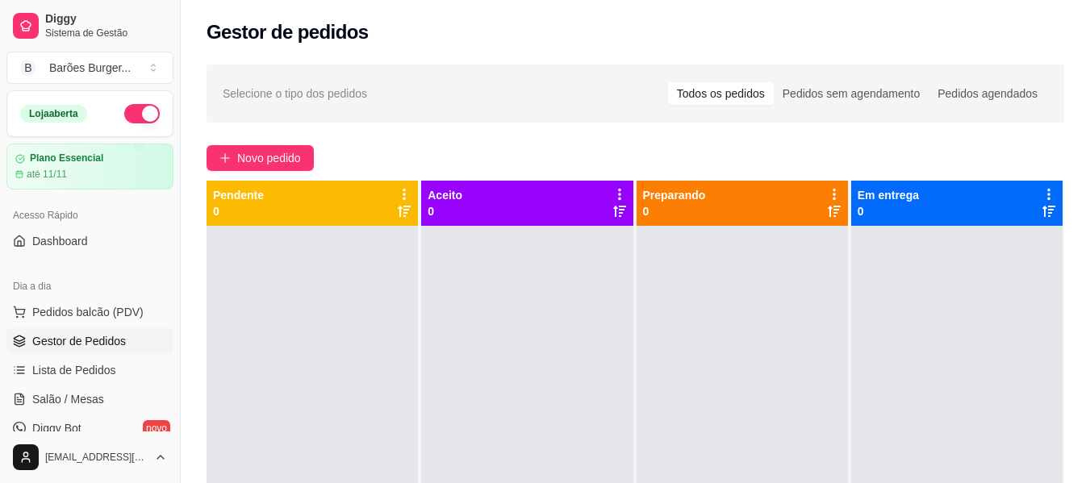
click at [432, 153] on div "Novo pedido" at bounding box center [634, 158] width 857 height 26
click at [427, 31] on div "Gestor de pedidos" at bounding box center [634, 32] width 857 height 26
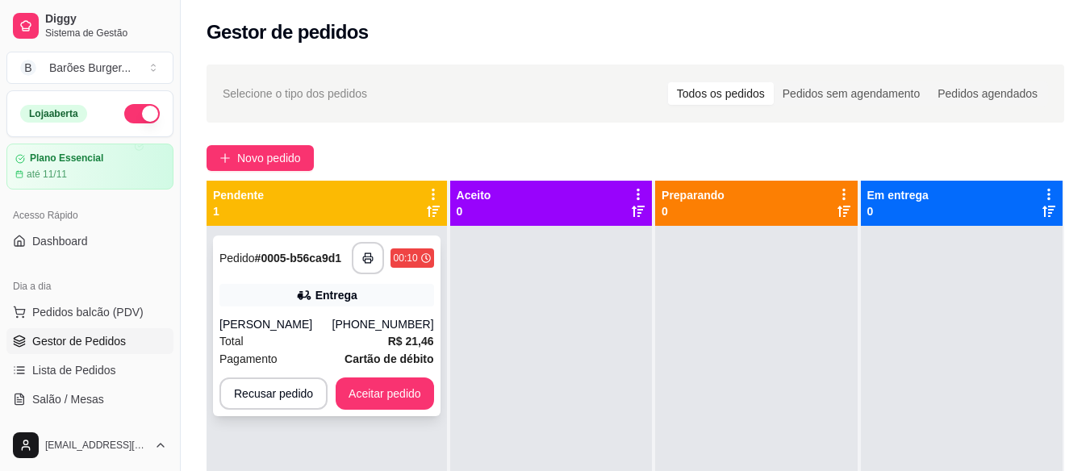
click at [269, 333] on div "Total R$ 21,46" at bounding box center [326, 341] width 215 height 18
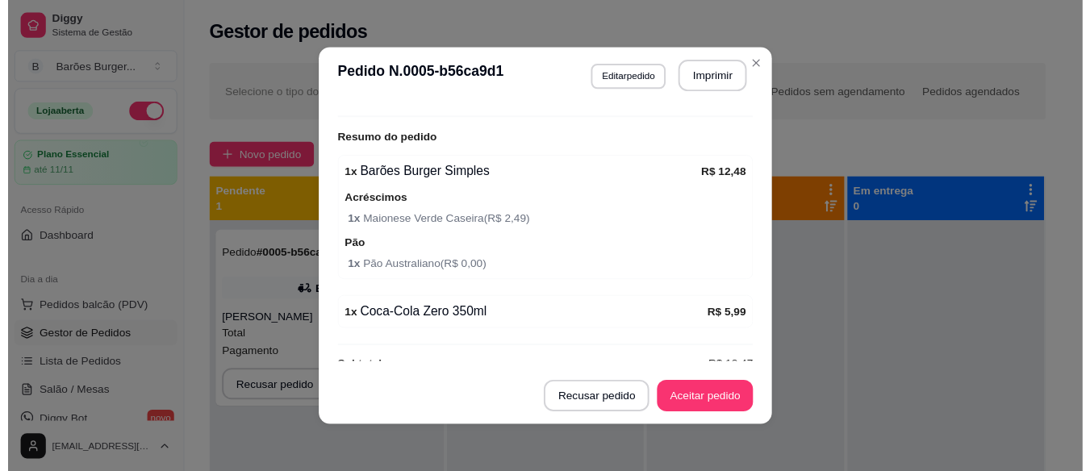
scroll to position [513, 0]
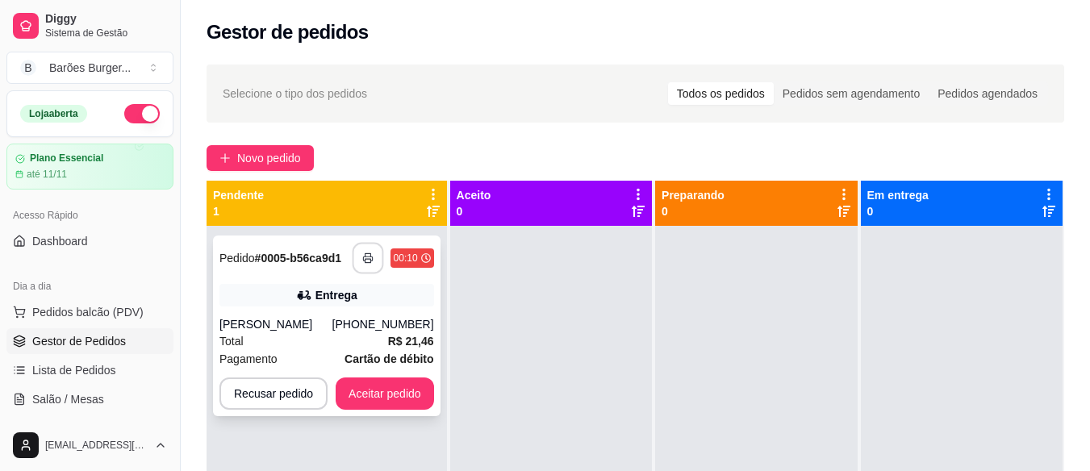
click at [365, 254] on icon "button" at bounding box center [367, 257] width 11 height 11
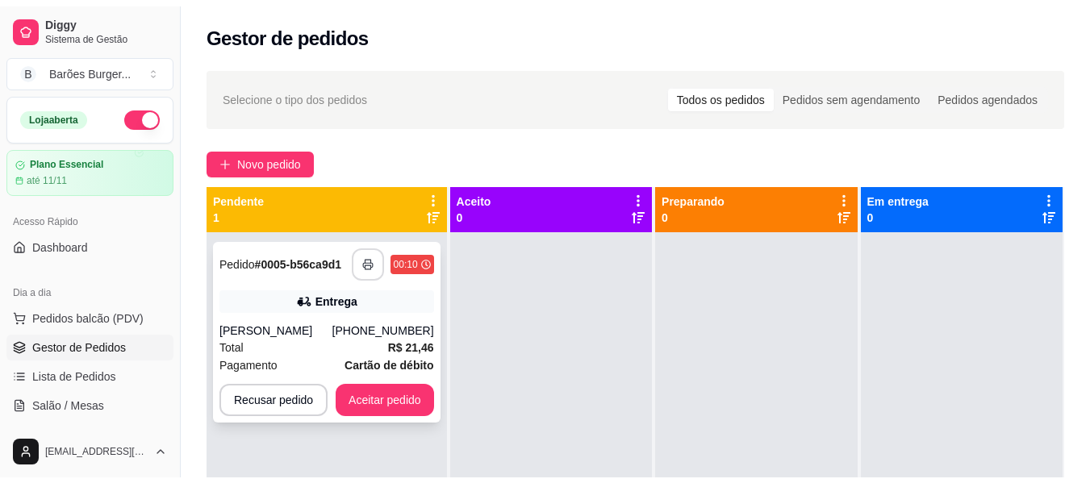
scroll to position [0, 0]
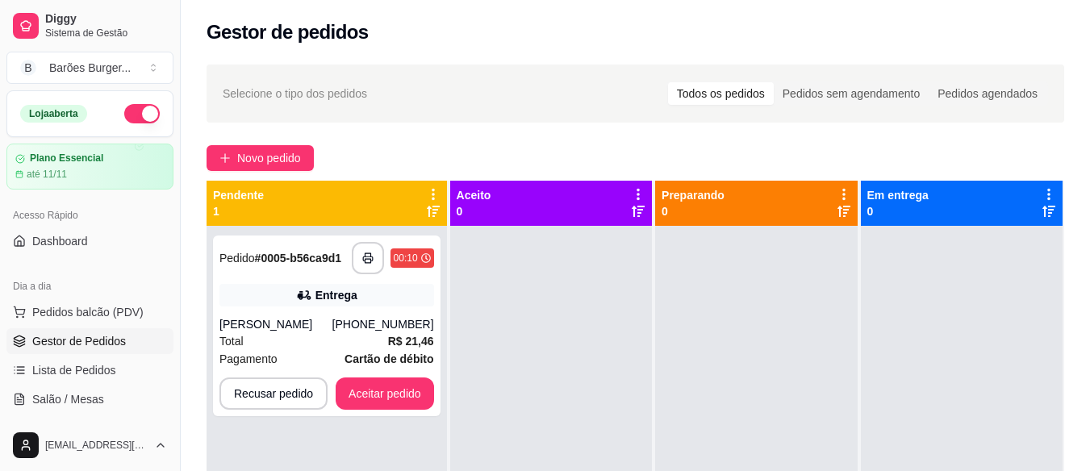
click at [511, 343] on div at bounding box center [551, 461] width 202 height 471
click at [367, 398] on button "Aceitar pedido" at bounding box center [384, 393] width 95 height 31
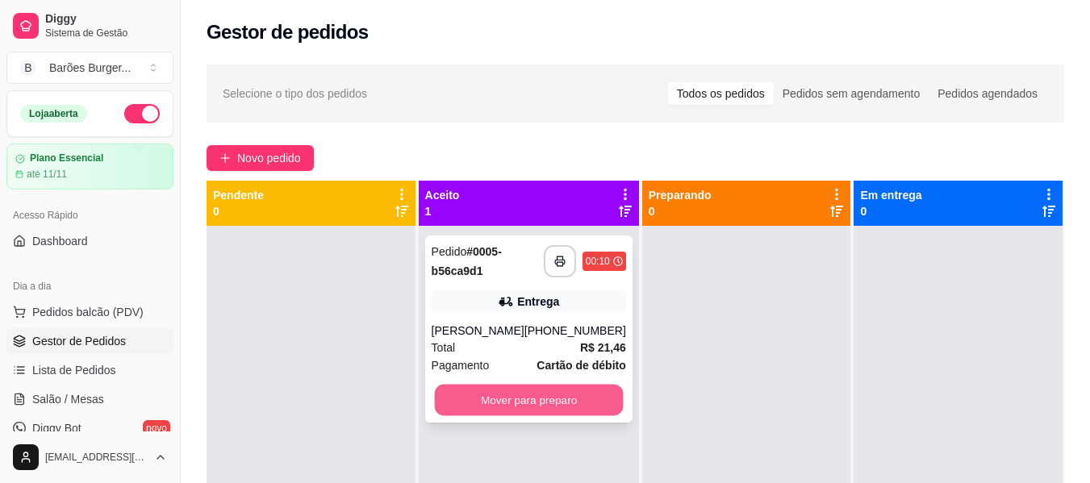
click at [514, 401] on button "Mover para preparo" at bounding box center [528, 400] width 189 height 31
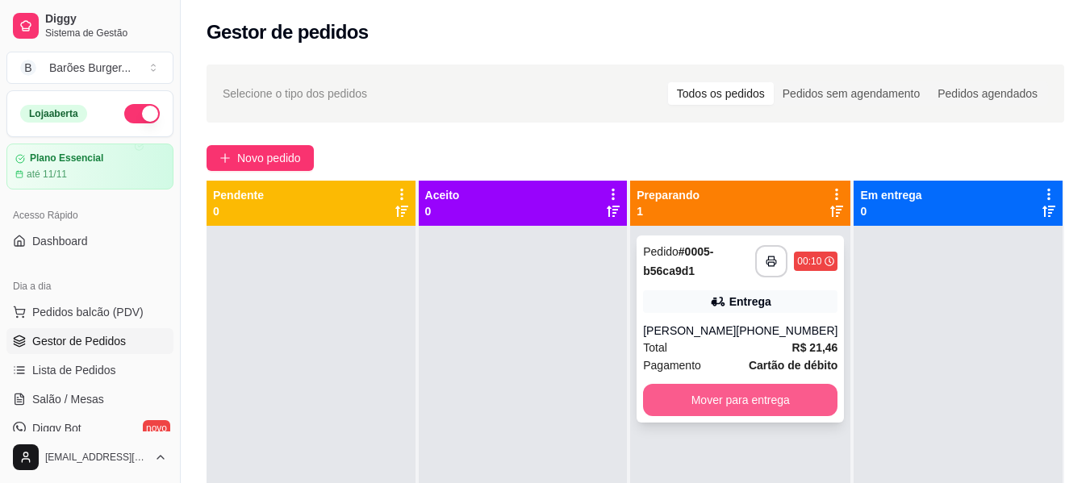
click at [735, 398] on button "Mover para entrega" at bounding box center [740, 400] width 194 height 32
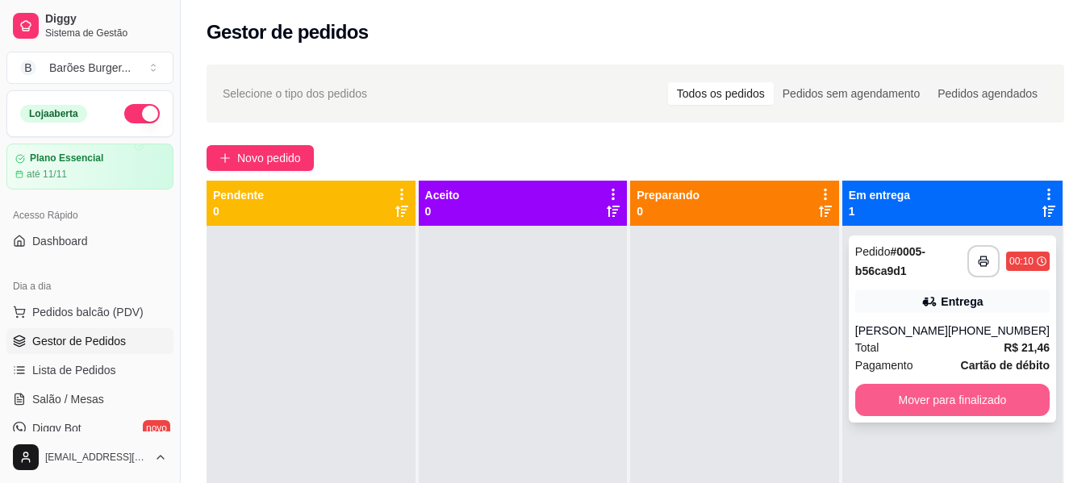
click at [914, 408] on button "Mover para finalizado" at bounding box center [952, 400] width 194 height 32
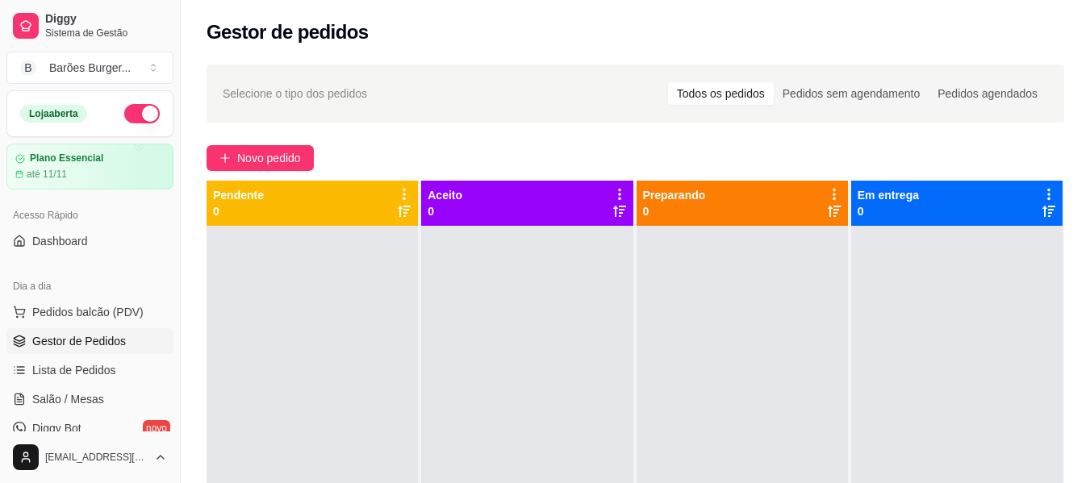
click at [140, 120] on button "button" at bounding box center [141, 113] width 35 height 19
